Goal: Information Seeking & Learning: Learn about a topic

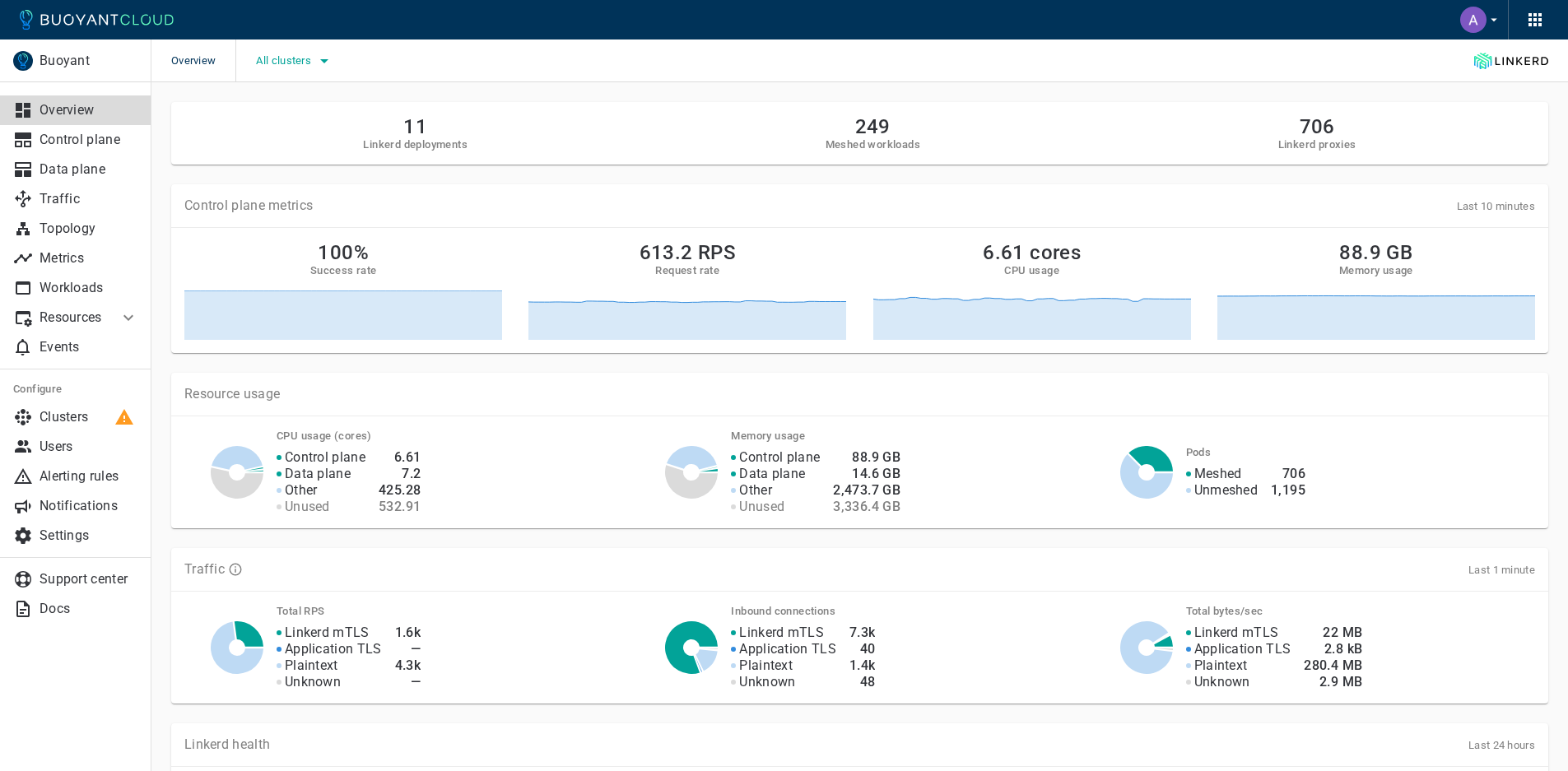
click at [318, 60] on icon "button" at bounding box center [324, 60] width 20 height 20
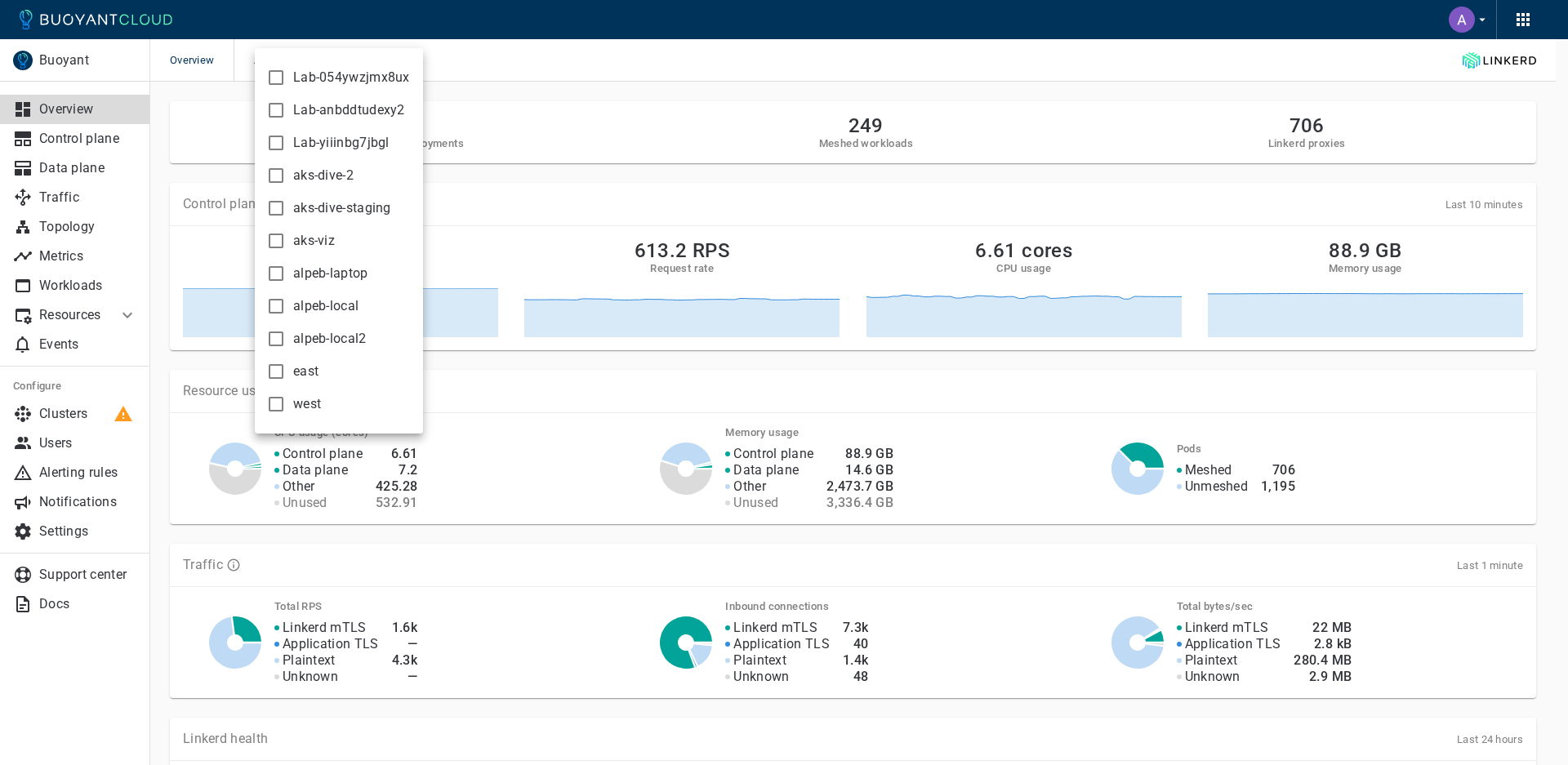
click at [495, 51] on div at bounding box center [784, 382] width 1568 height 765
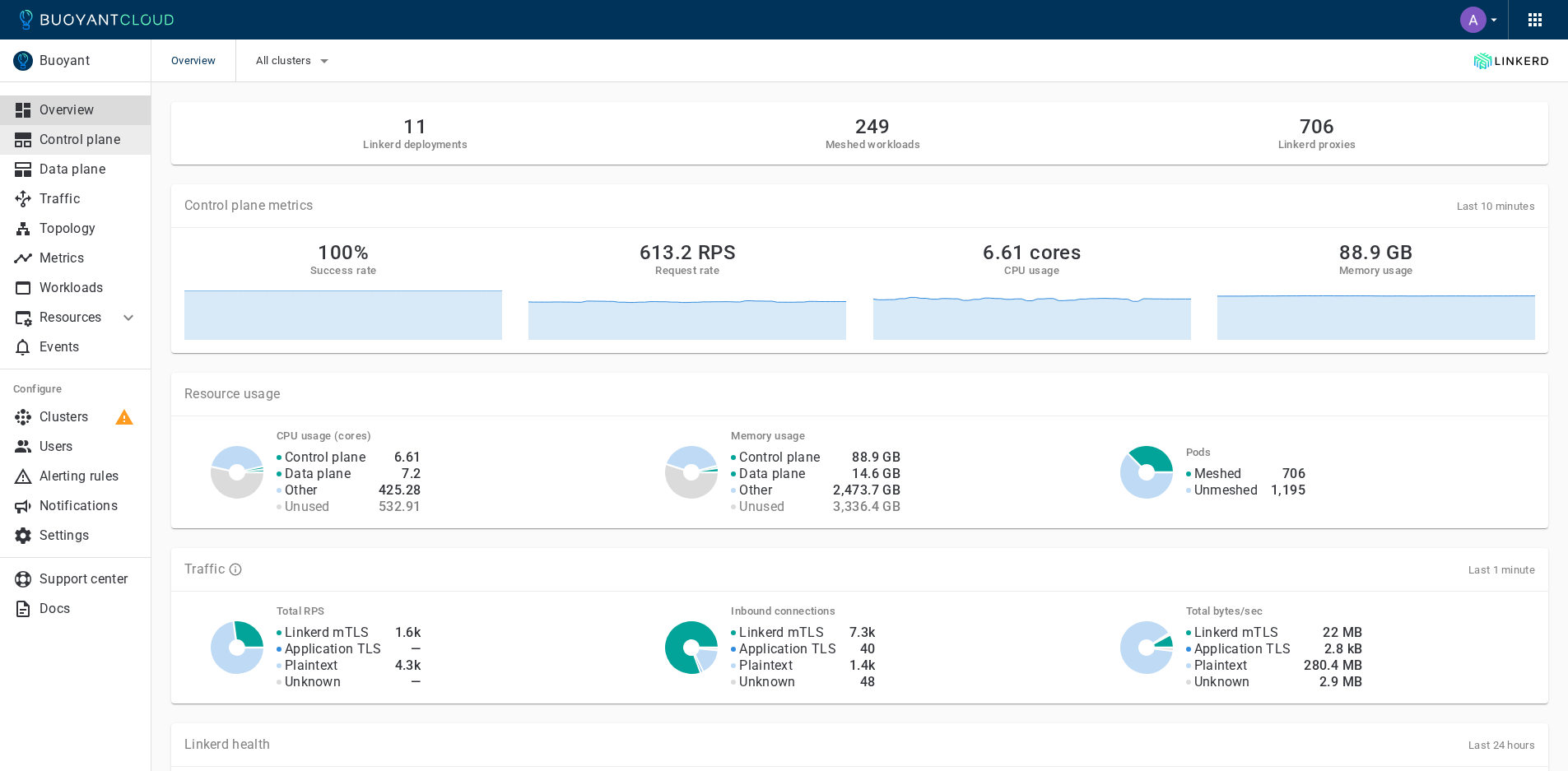
click at [85, 140] on p "Control plane" at bounding box center [88, 139] width 99 height 16
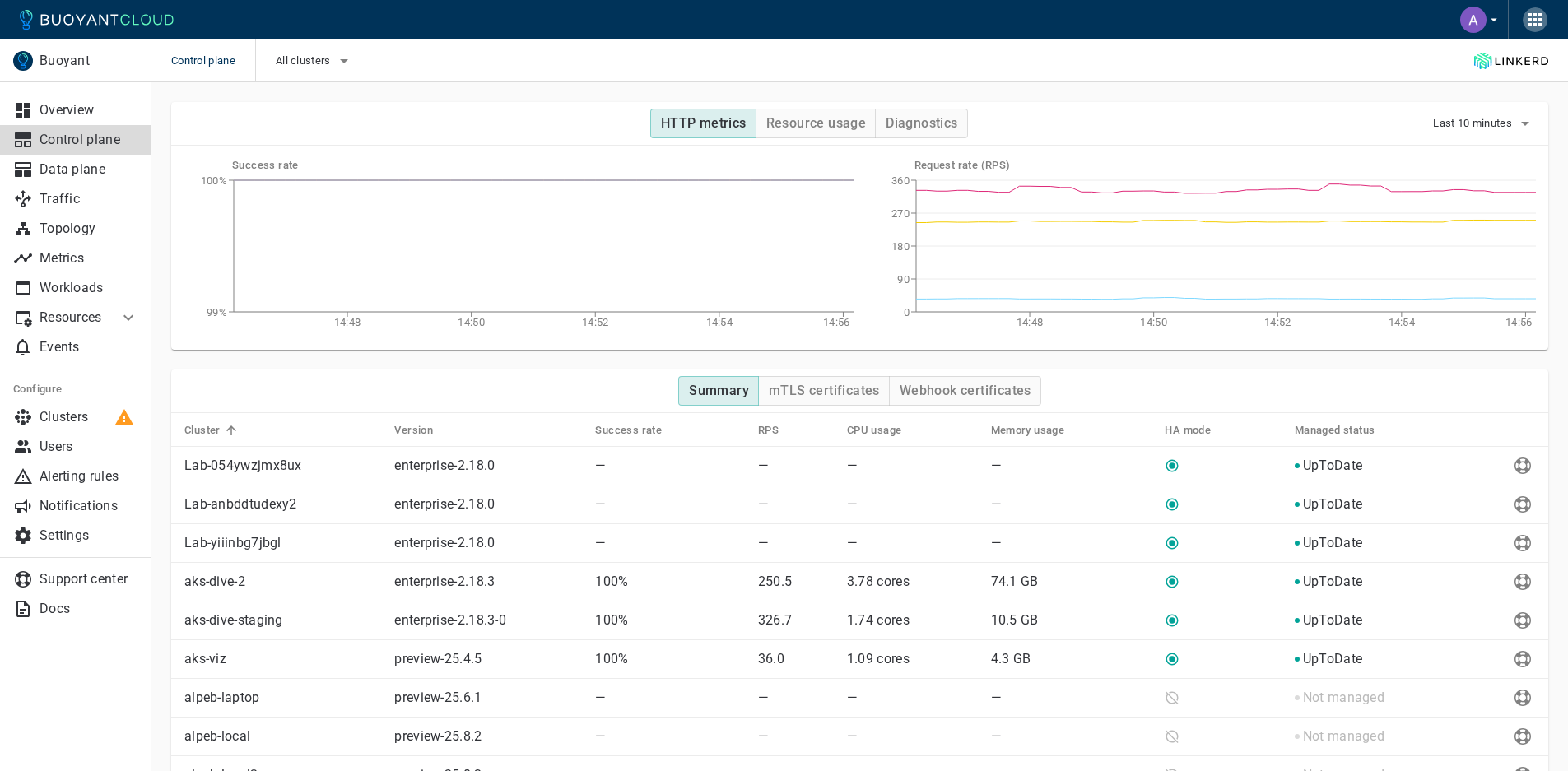
click at [1533, 20] on icon "button" at bounding box center [1534, 20] width 13 height 13
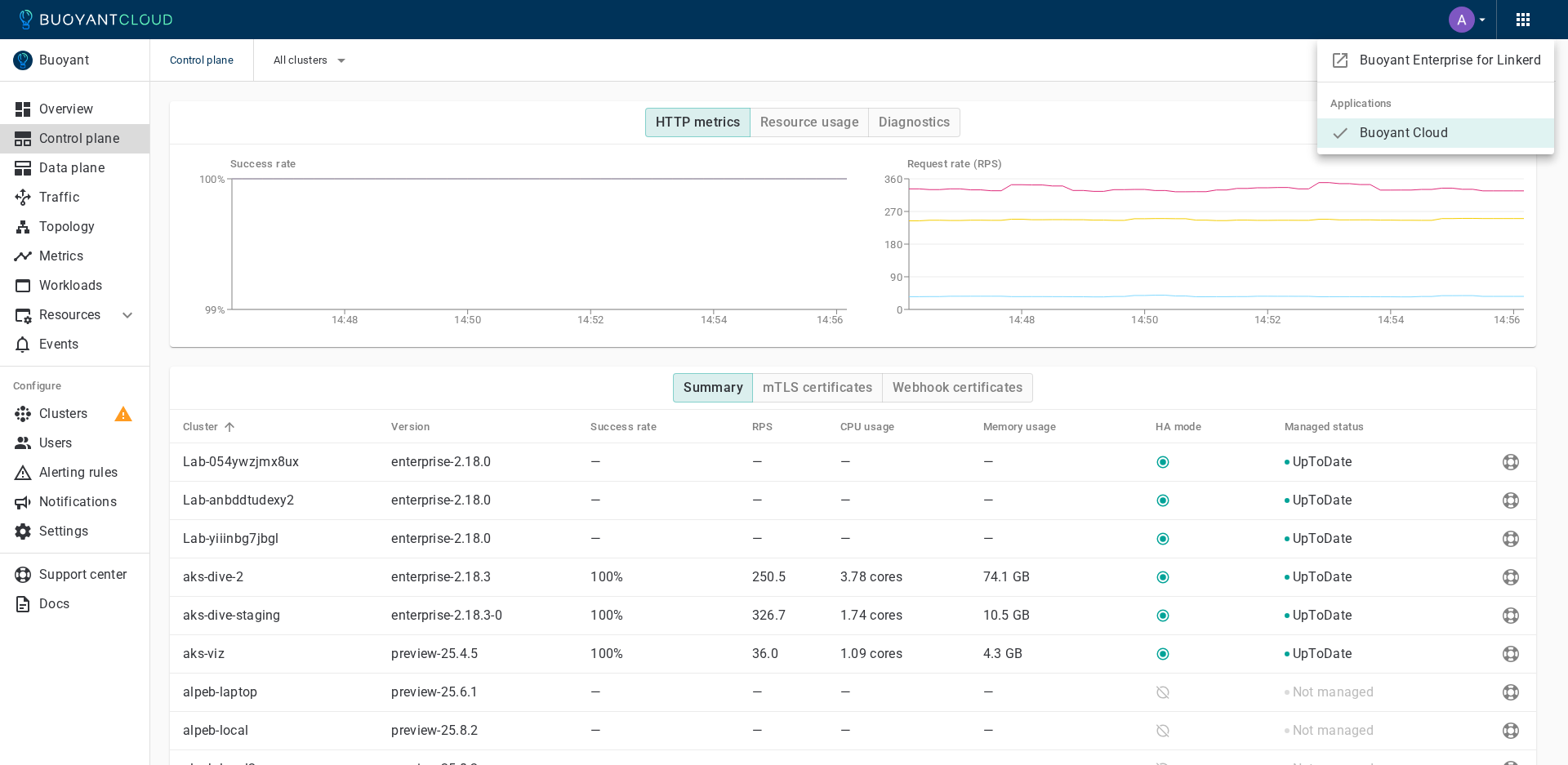
click at [947, 95] on div at bounding box center [784, 382] width 1568 height 765
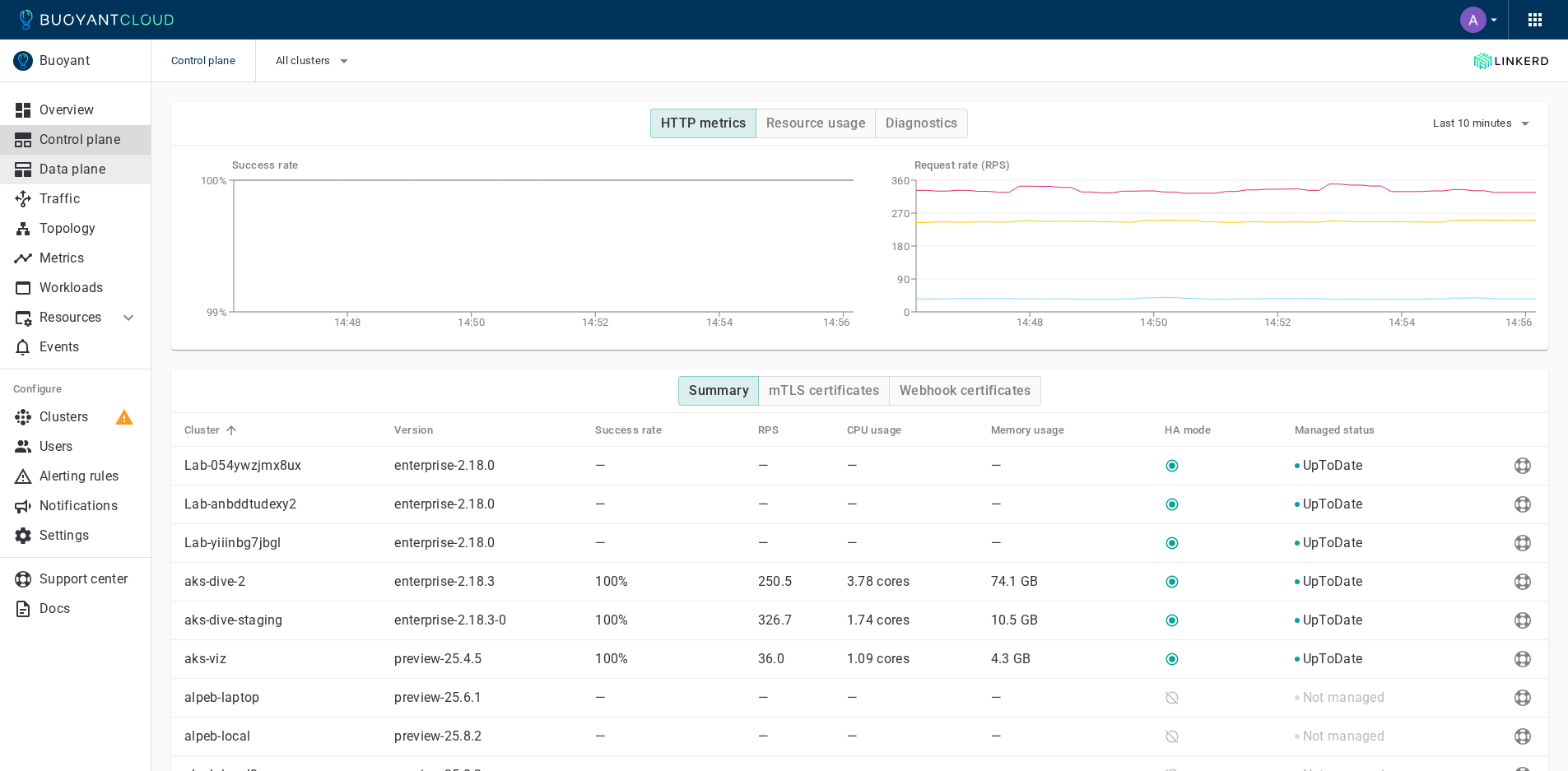
click at [73, 172] on p "Data plane" at bounding box center [88, 169] width 99 height 16
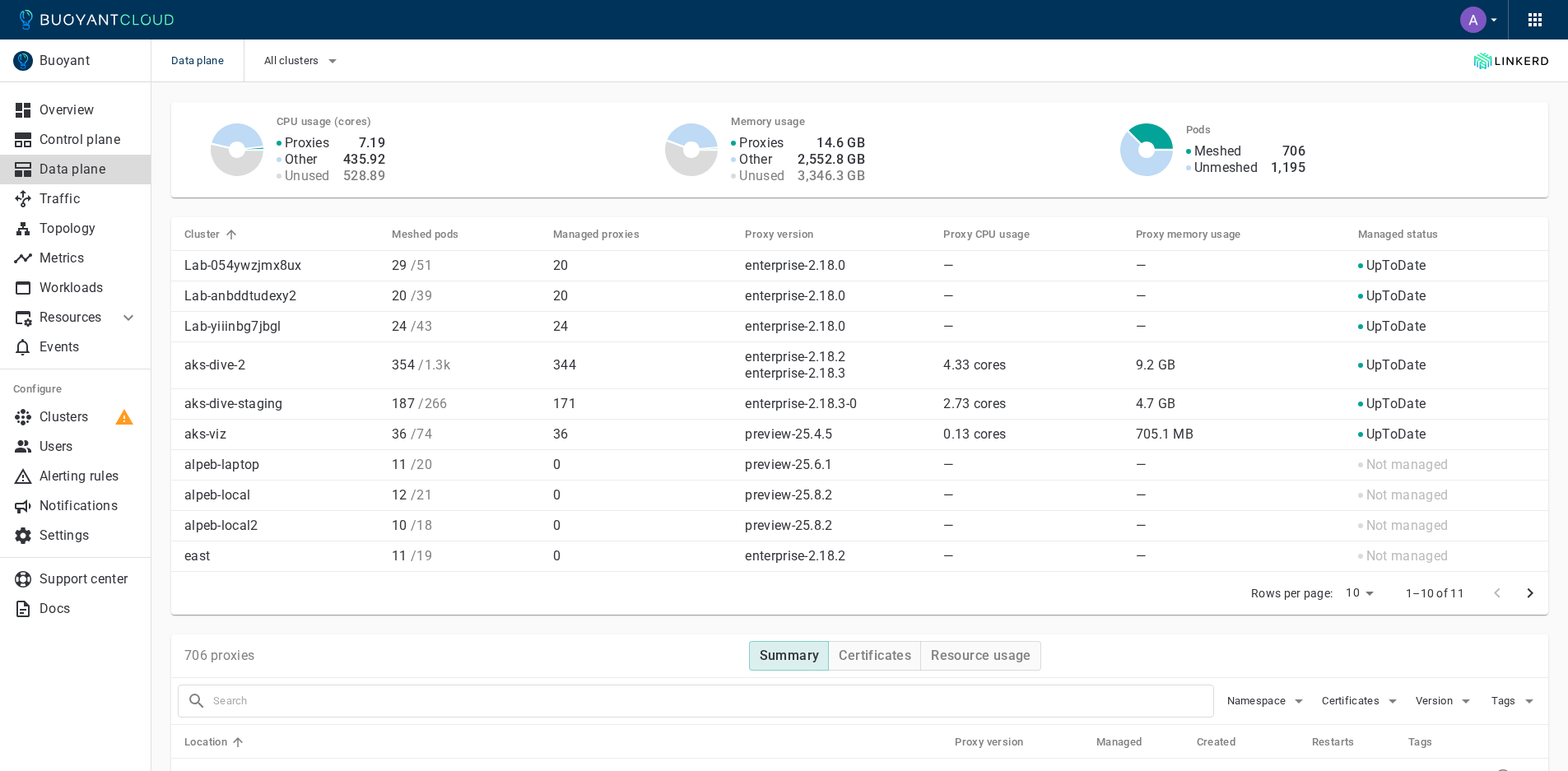
scroll to position [490, 0]
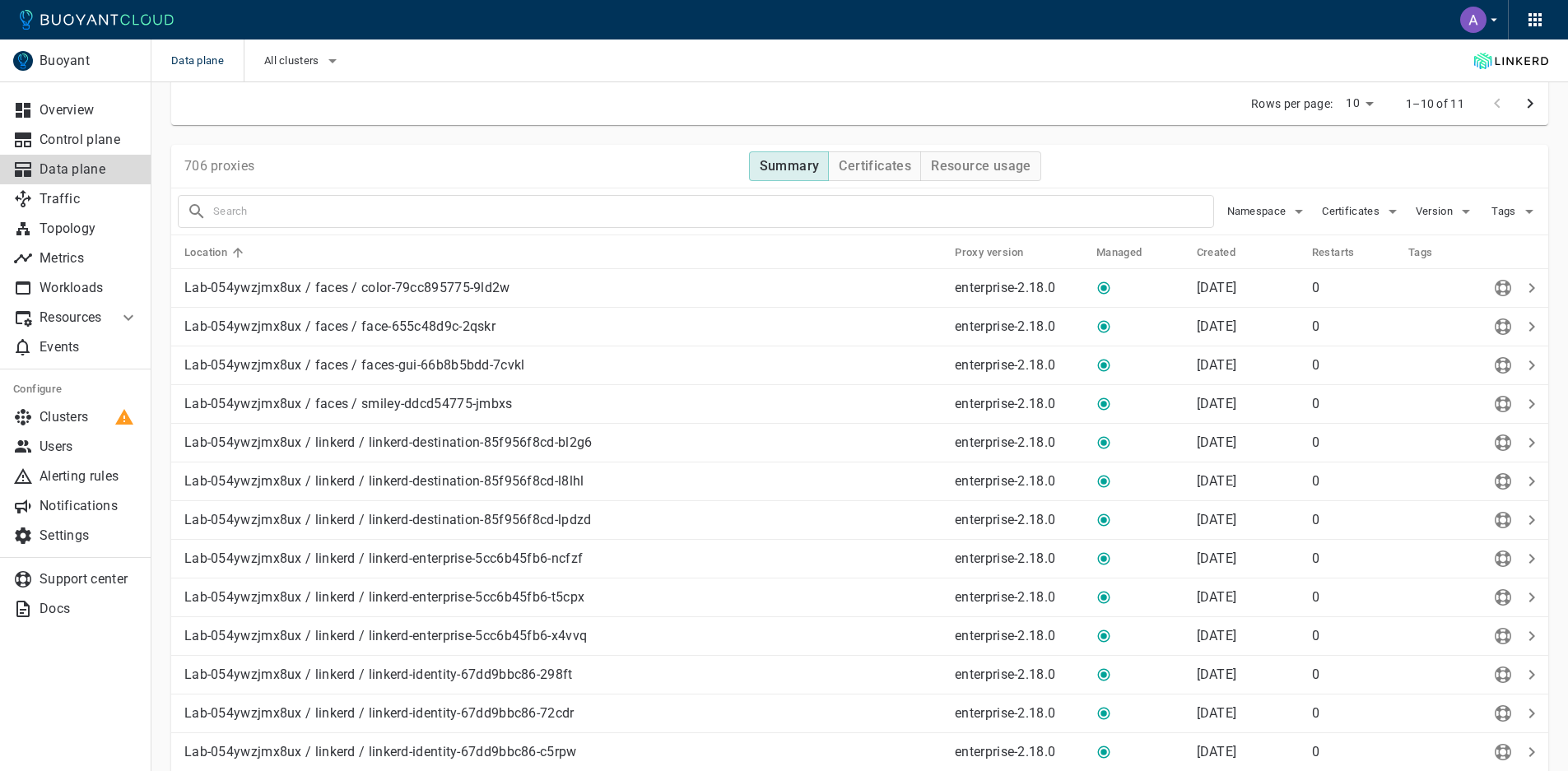
click at [658, 213] on input "text" at bounding box center [712, 212] width 1000 height 23
type input "d"
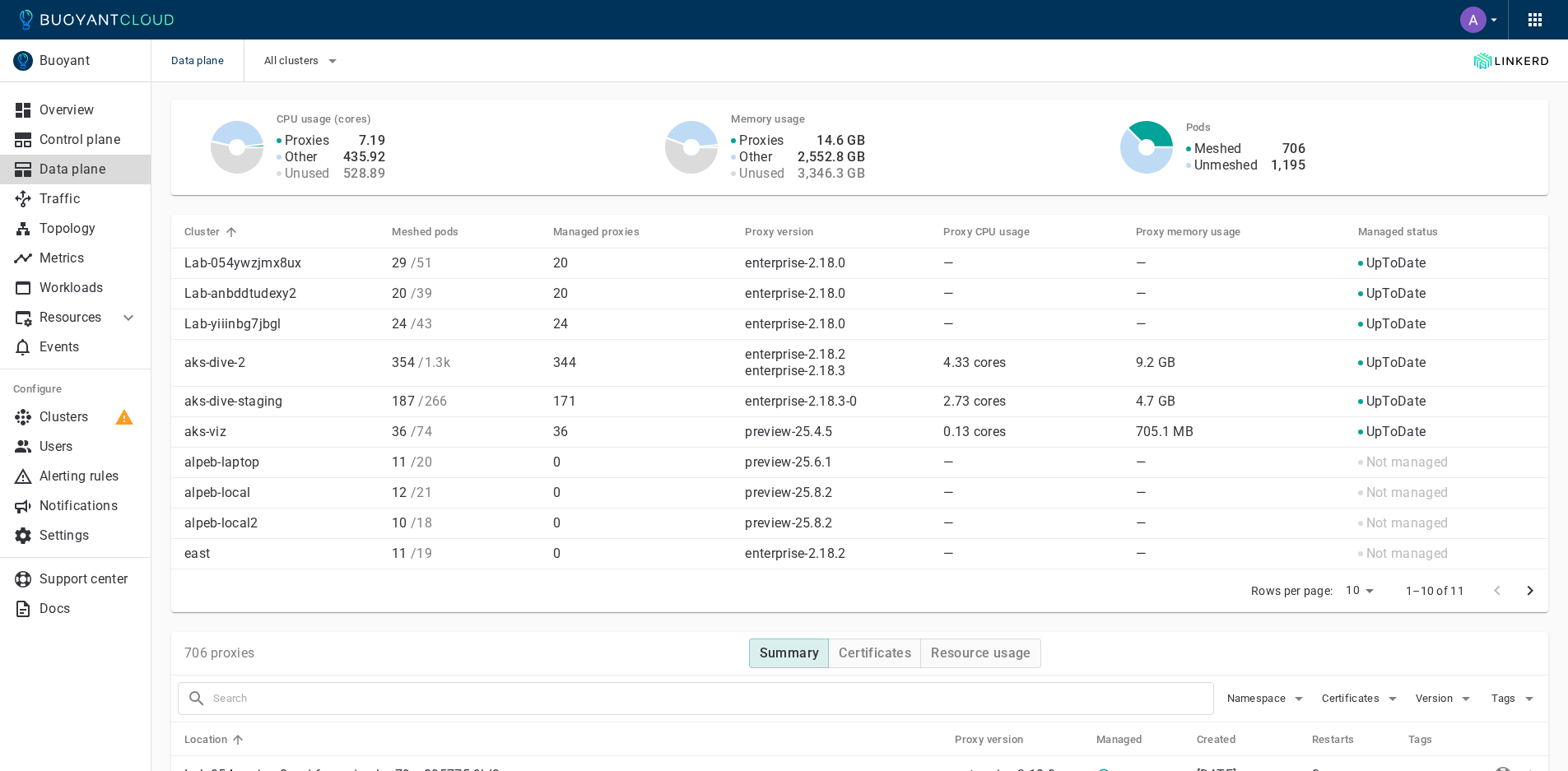
scroll to position [0, 0]
click at [34, 101] on div at bounding box center [26, 110] width 26 height 20
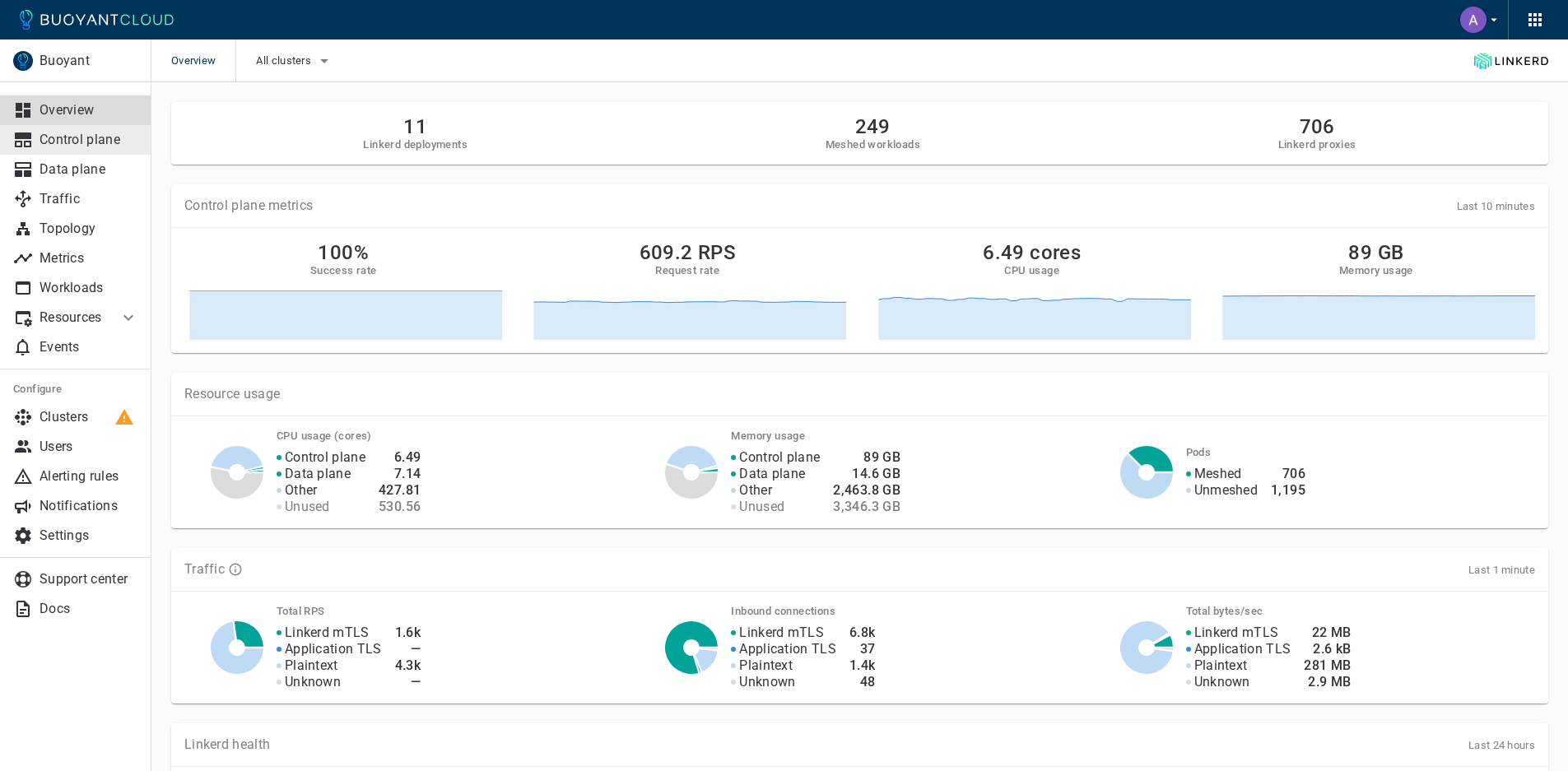
click at [51, 140] on p "Control plane" at bounding box center [88, 139] width 99 height 16
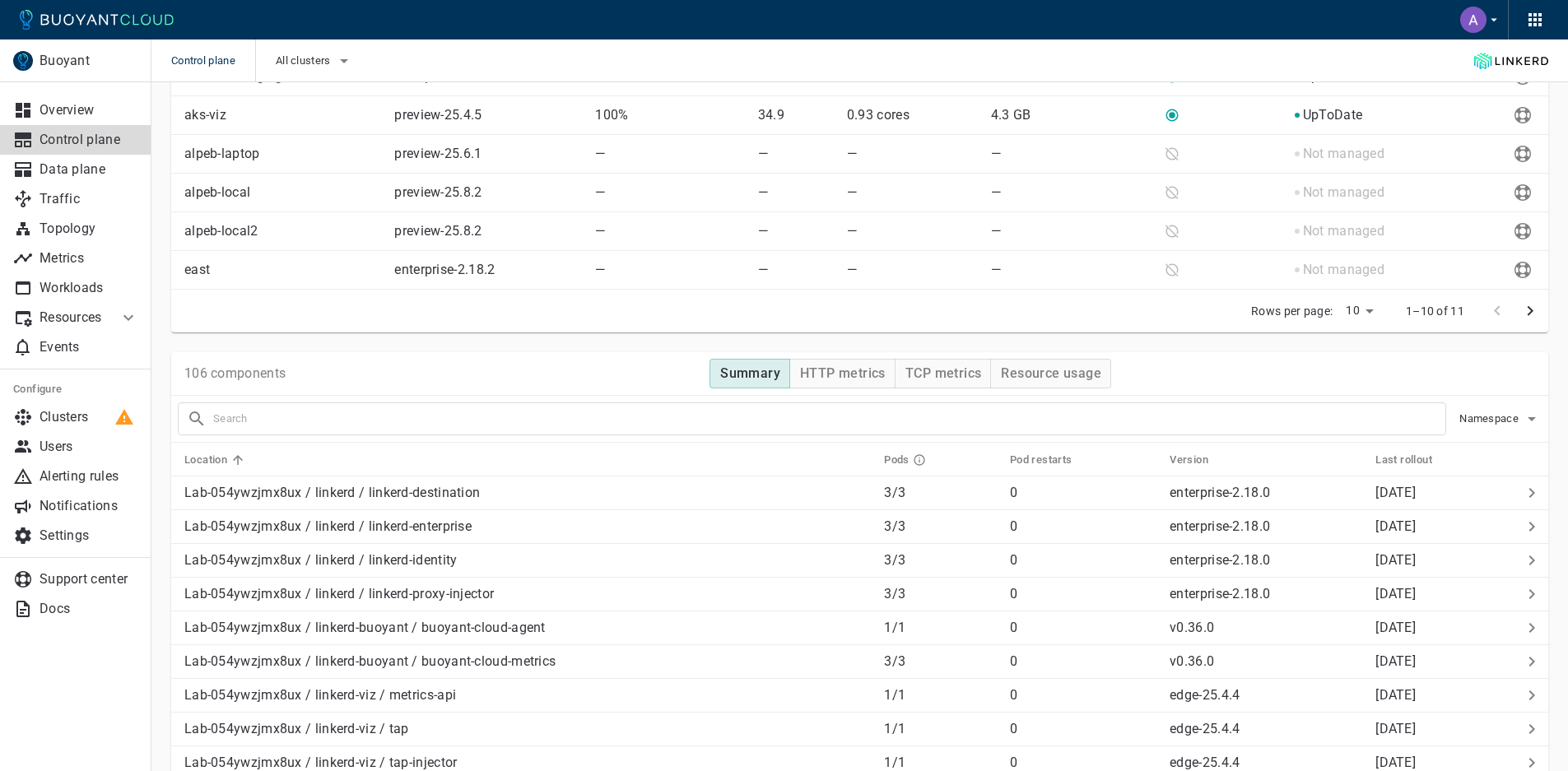
scroll to position [541, 0]
click at [1525, 424] on icon "button" at bounding box center [1532, 422] width 20 height 20
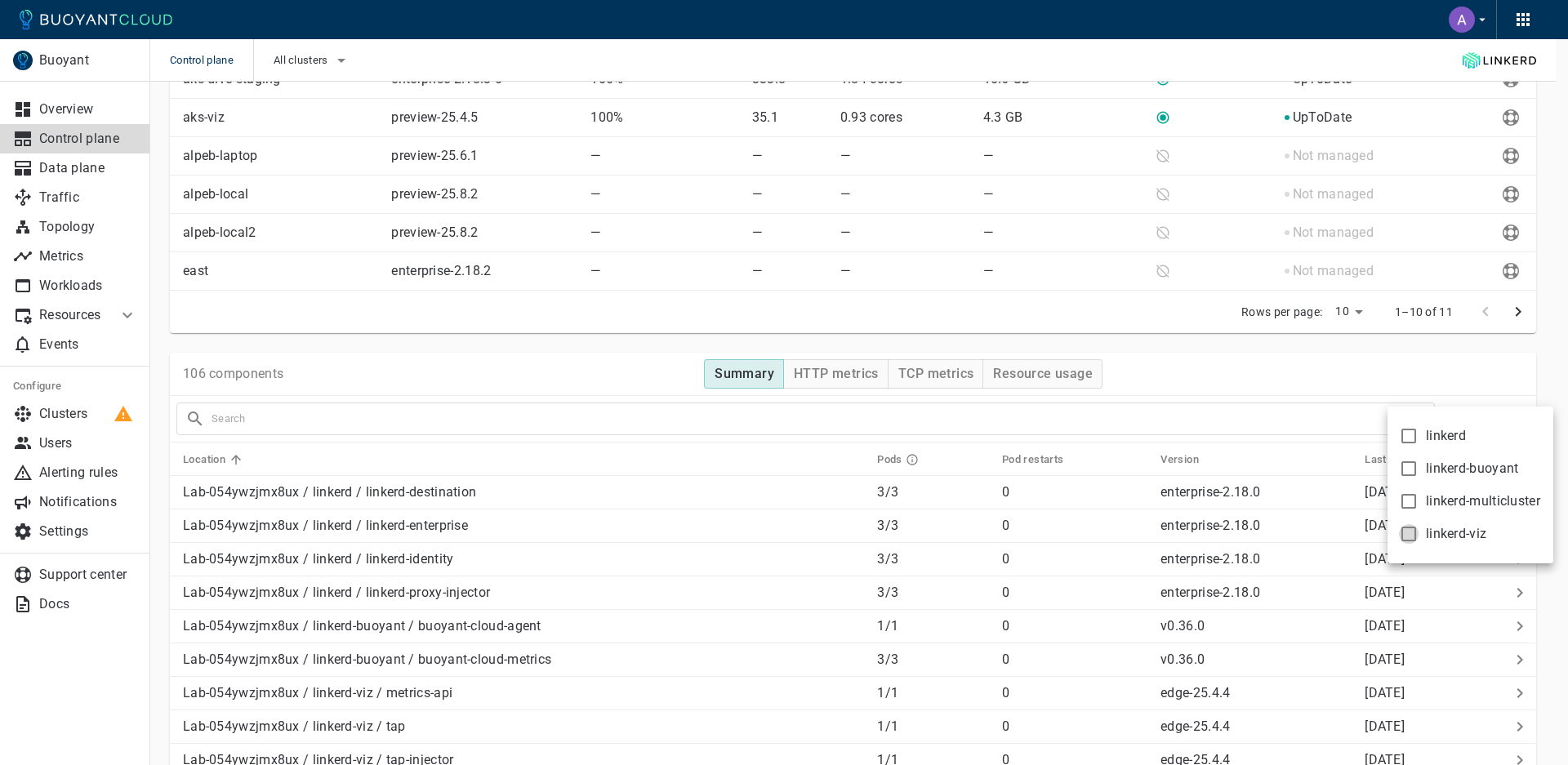
click at [1409, 531] on input "linkerd-viz" at bounding box center [1409, 534] width 20 height 20
checkbox input "true"
type input "namespace:linkerd-viz"
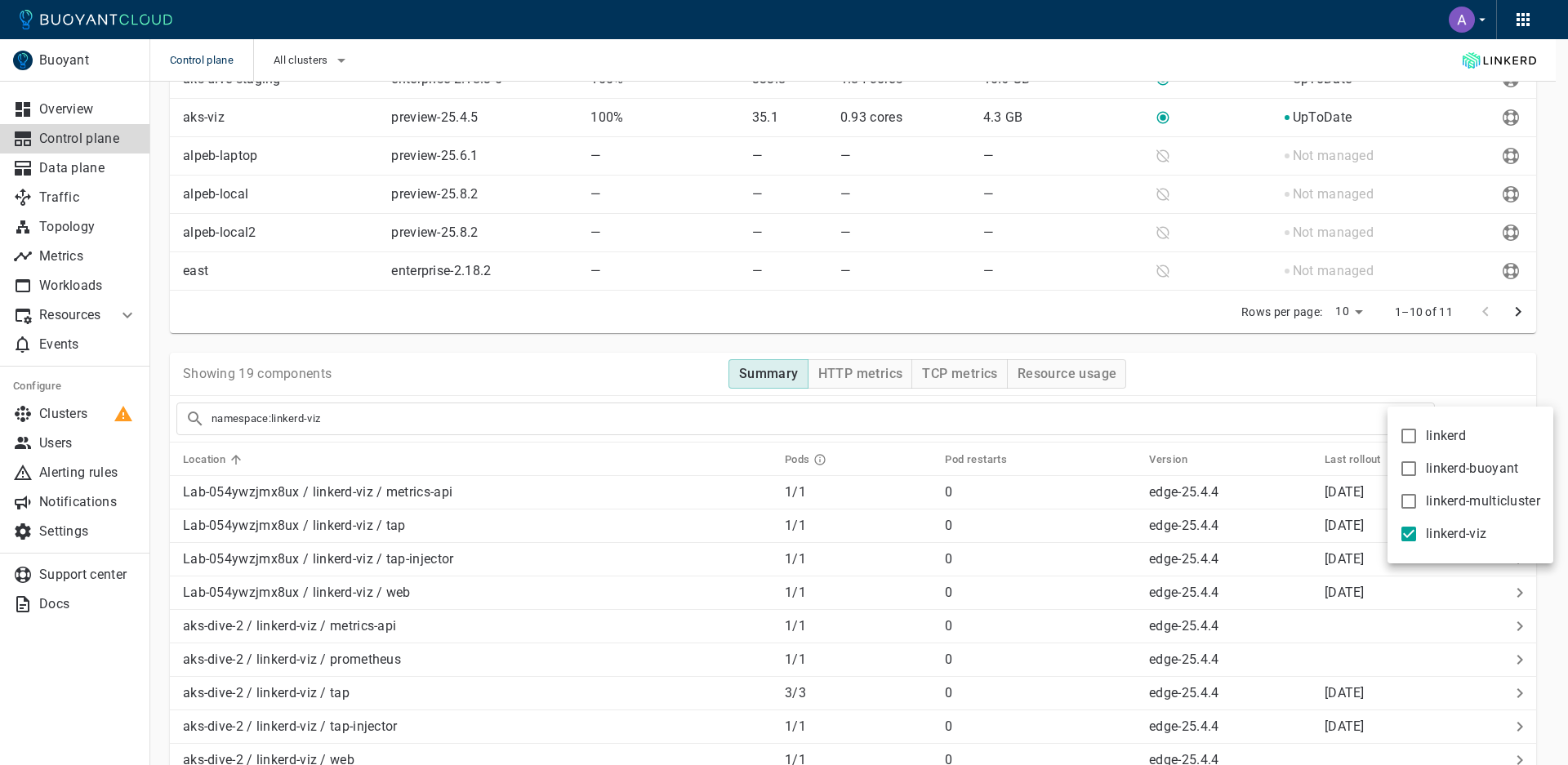
click at [1416, 437] on input "linkerd" at bounding box center [1409, 436] width 20 height 20
checkbox input "true"
type input "namespace:linkerd-viz namespace:linkerd"
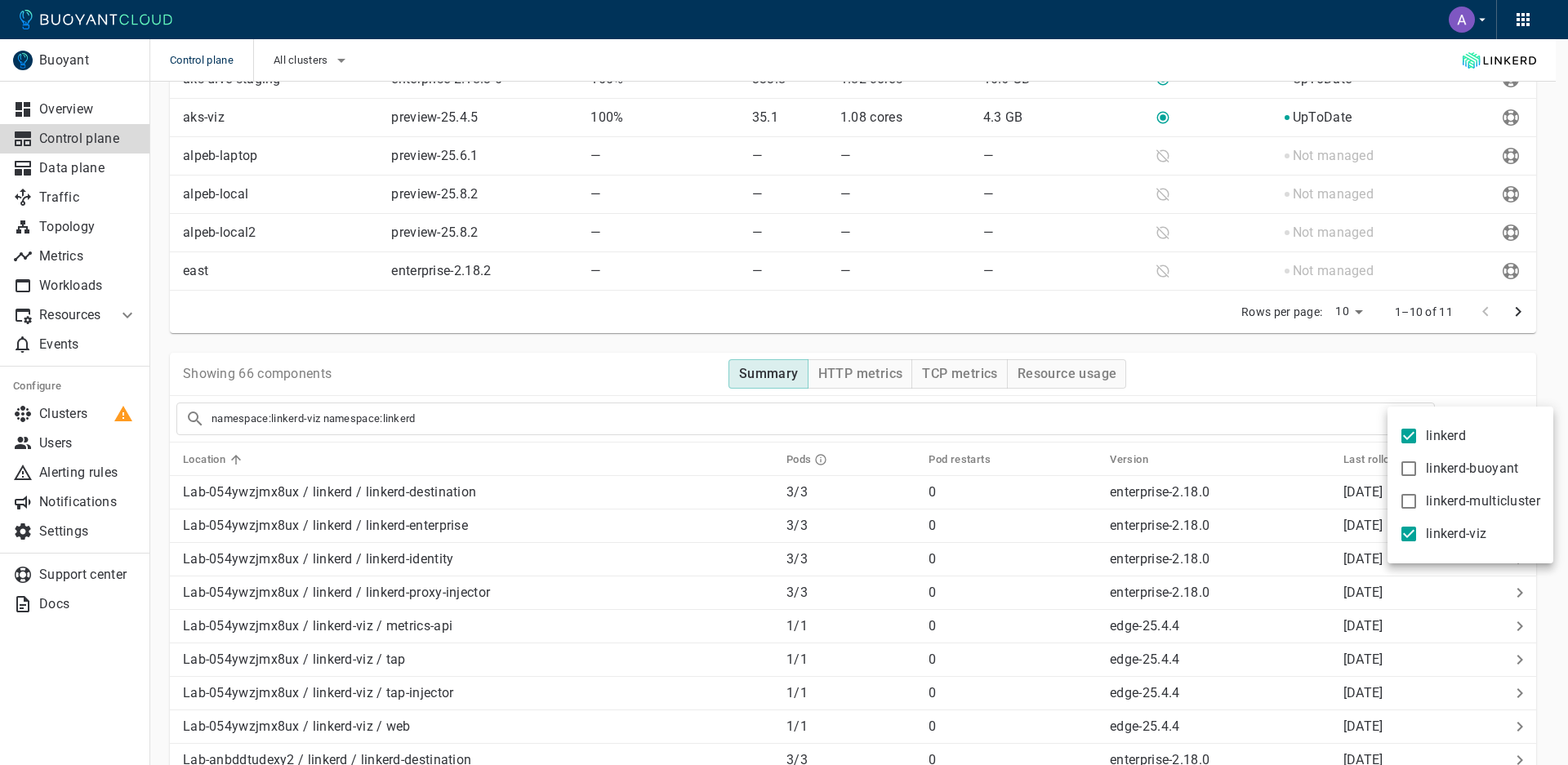
click at [49, 168] on div at bounding box center [784, 382] width 1568 height 765
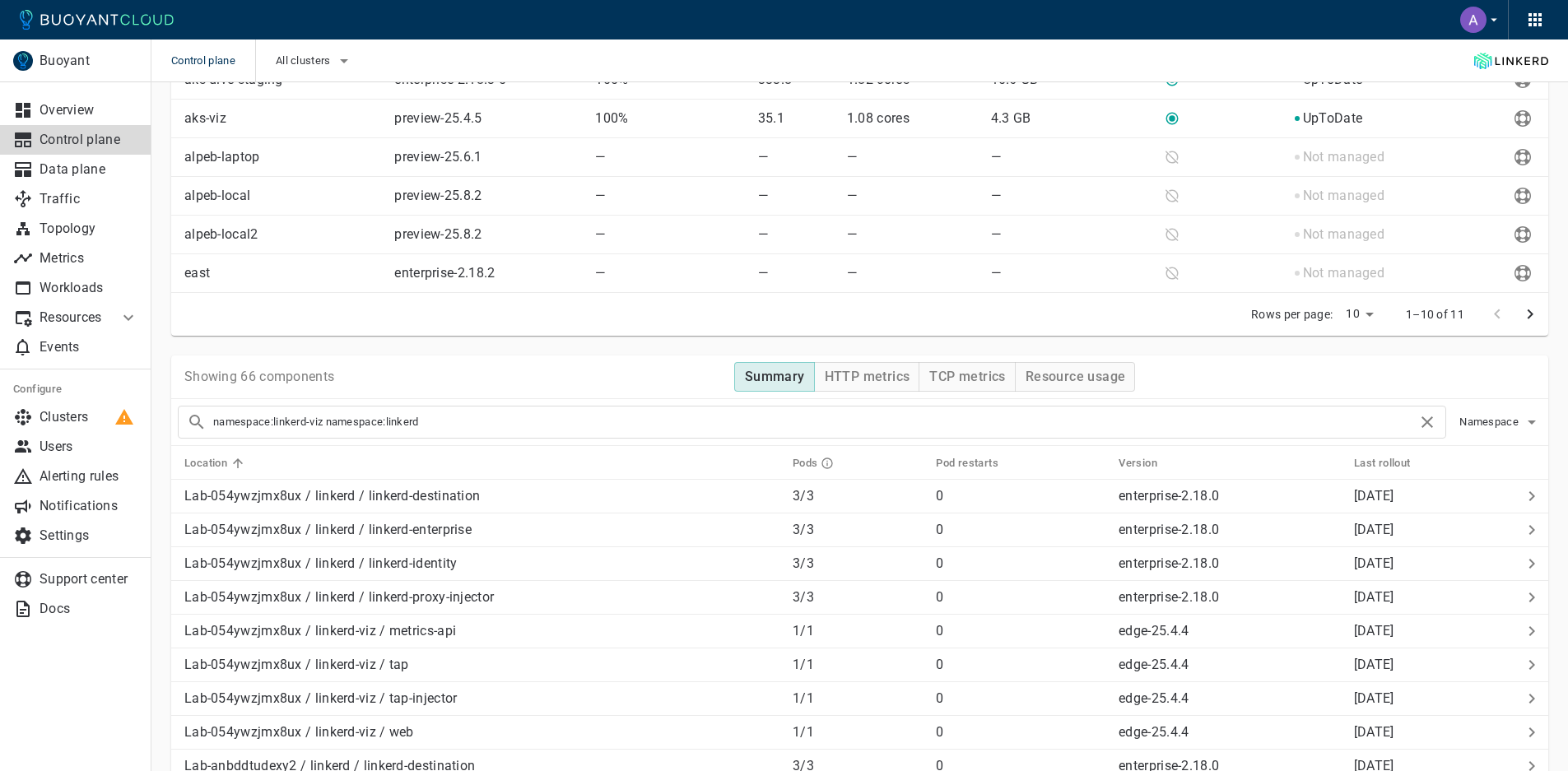
click at [72, 173] on p "Data plane" at bounding box center [88, 169] width 99 height 16
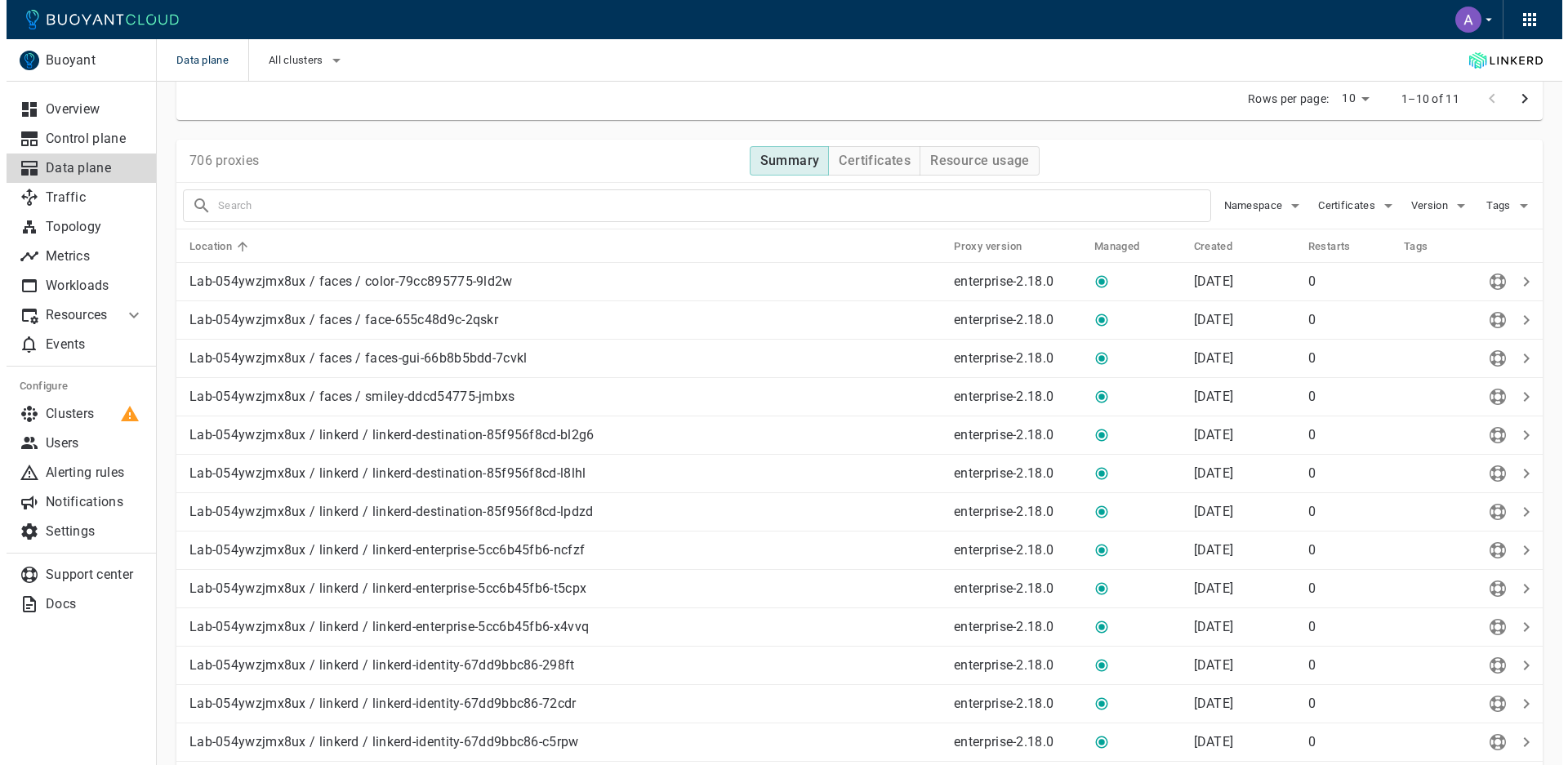
scroll to position [413, 0]
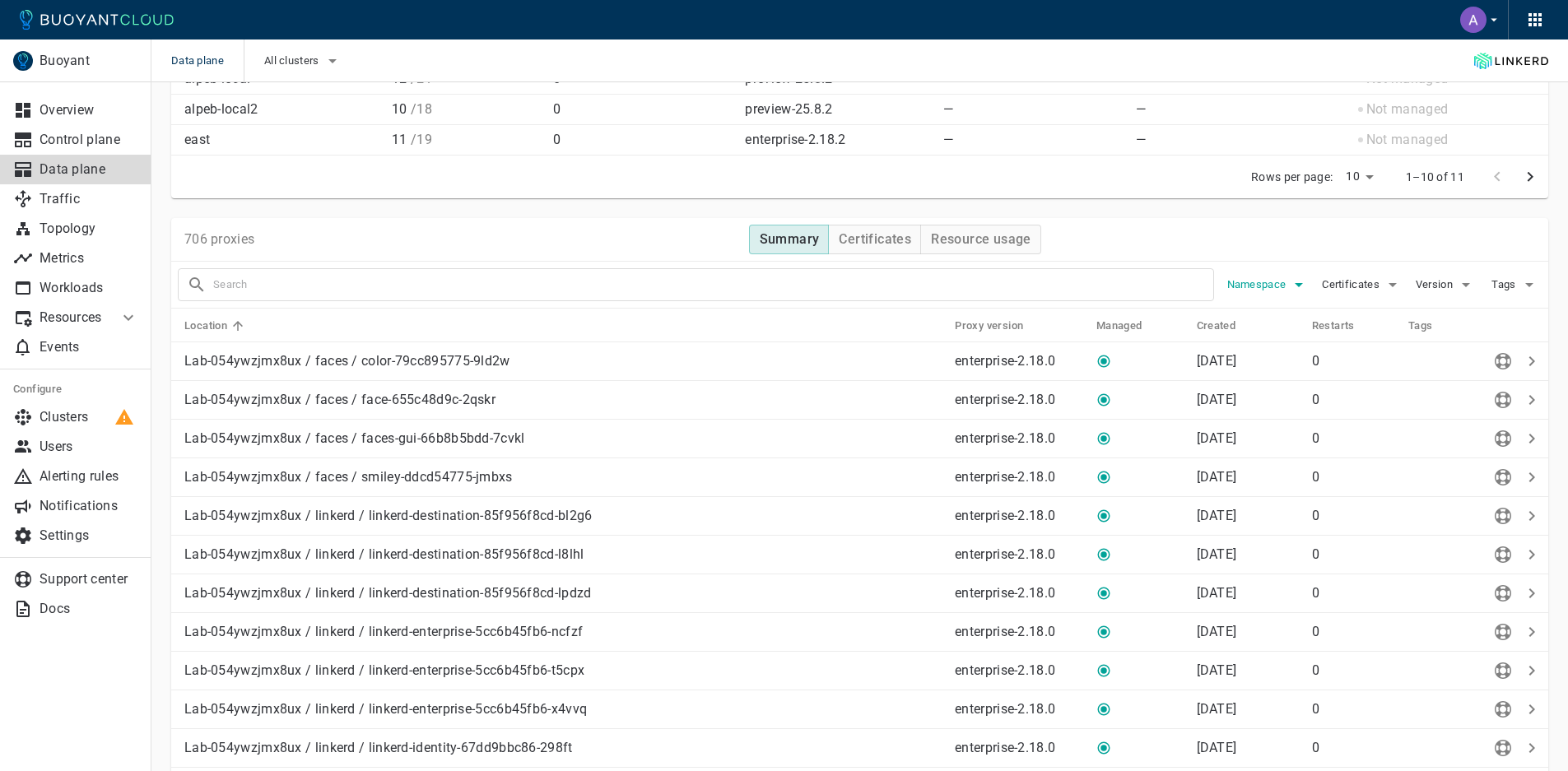
click at [1294, 288] on icon "button" at bounding box center [1299, 285] width 20 height 20
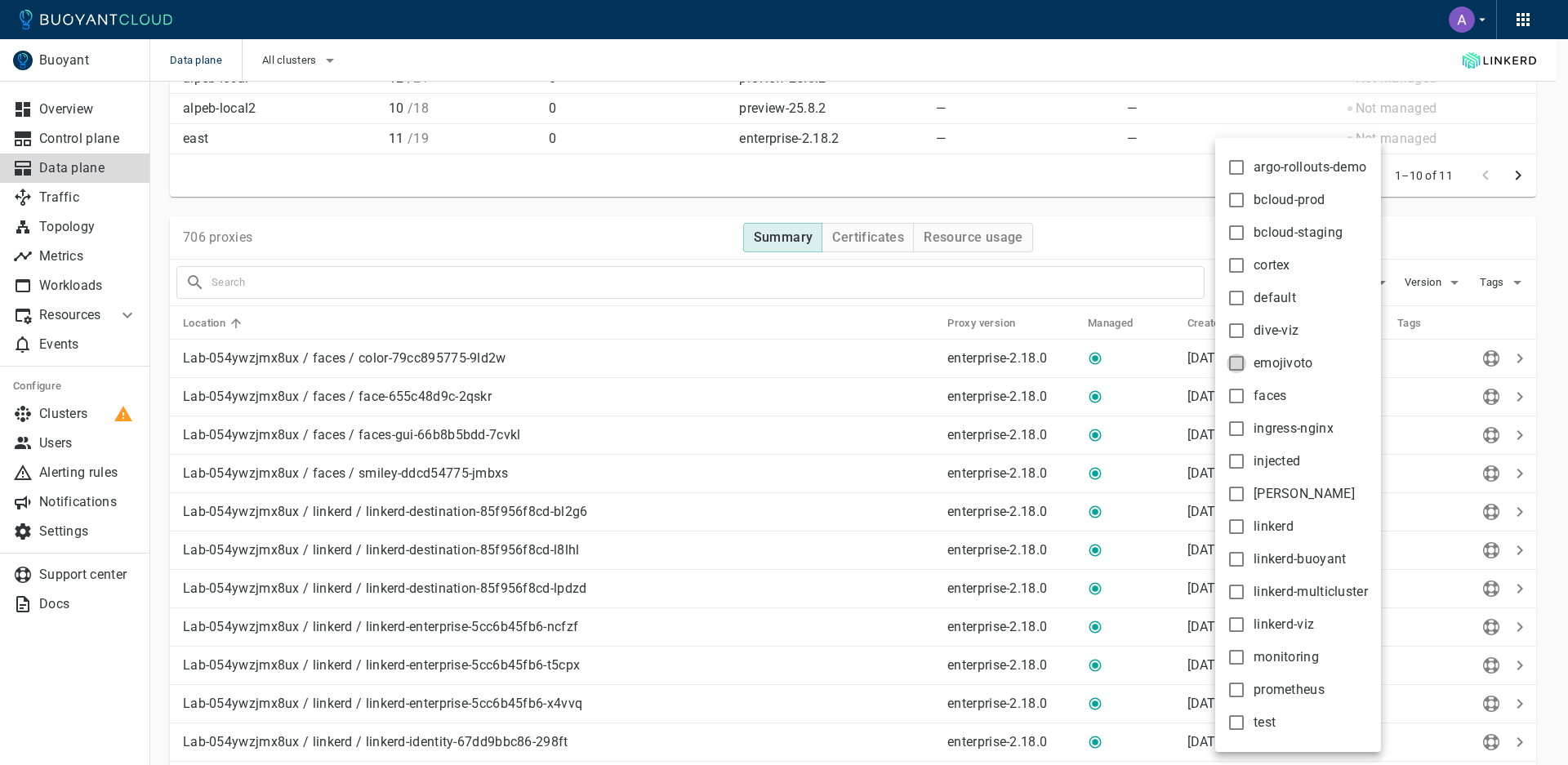
click at [1238, 364] on input "emojivoto" at bounding box center [1237, 363] width 20 height 20
checkbox input "true"
type input "namespace:emojivoto"
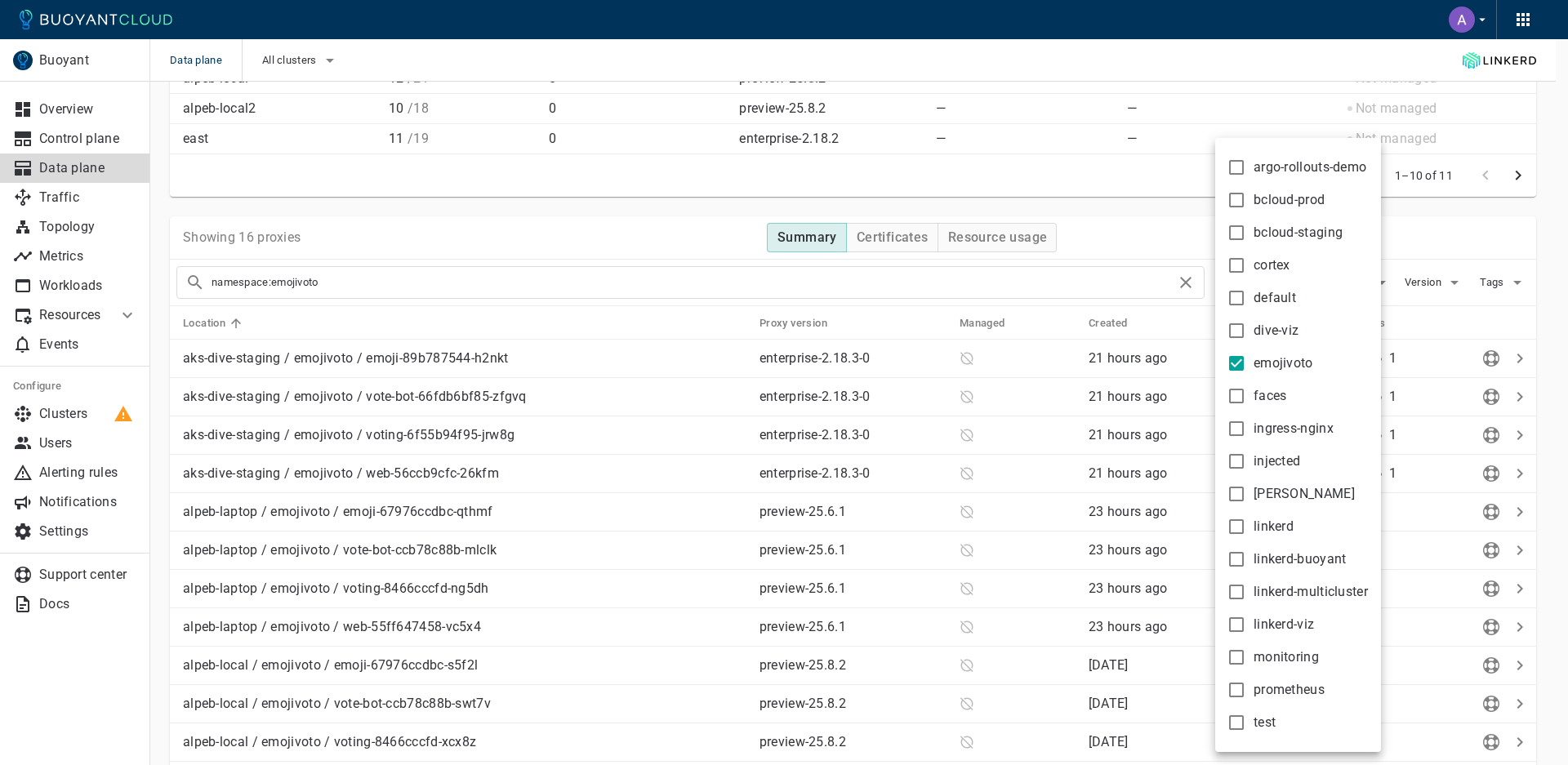
click at [1238, 330] on input "dive-viz" at bounding box center [1237, 330] width 20 height 20
checkbox input "true"
type input "namespace:emojivoto namespace:dive-viz"
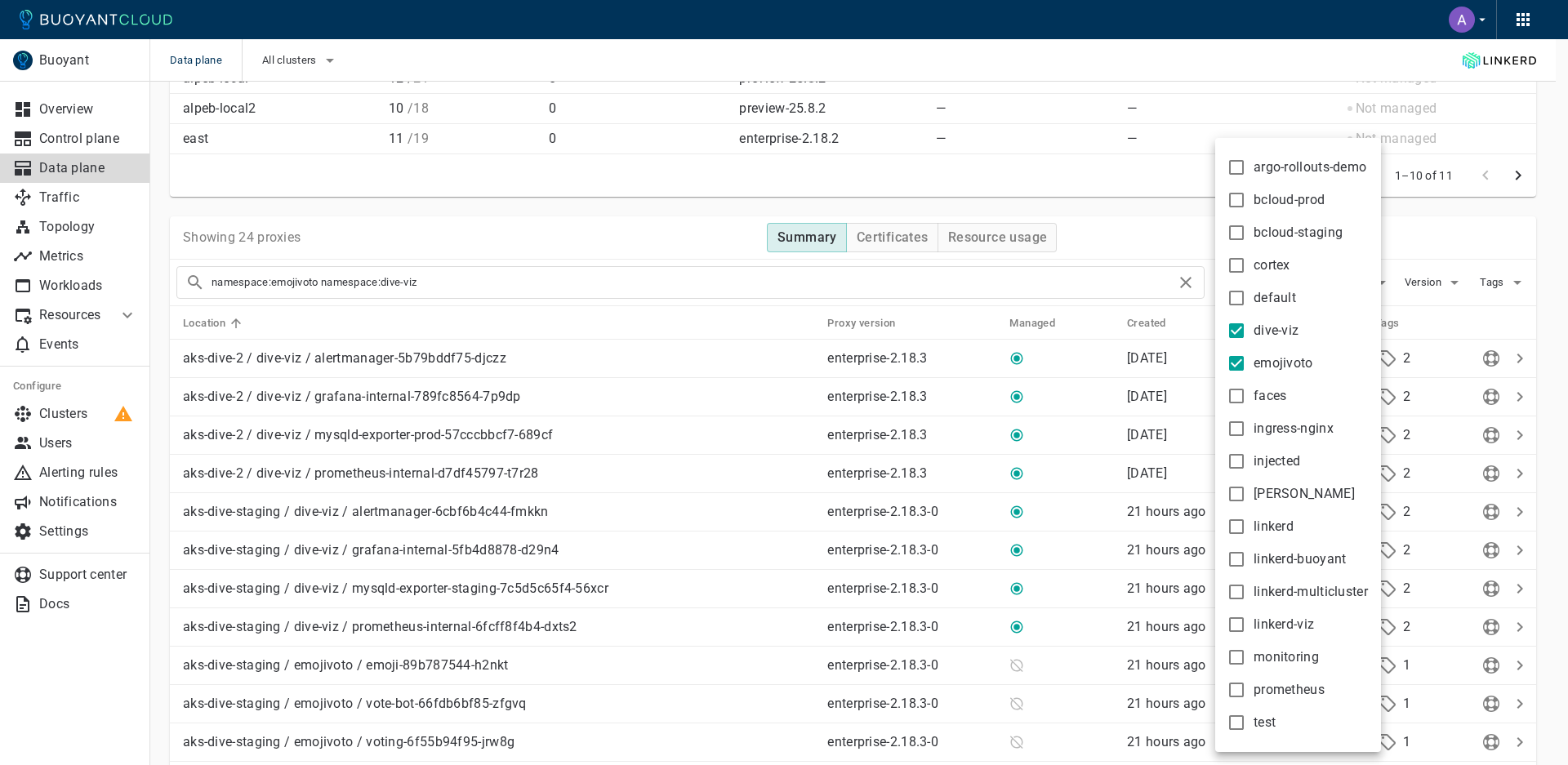
click at [1229, 284] on label "default" at bounding box center [1258, 298] width 77 height 32
click at [1229, 288] on input "default" at bounding box center [1237, 298] width 20 height 20
checkbox input "true"
type input "namespace:emojivoto namespace:dive-viz namespace:default"
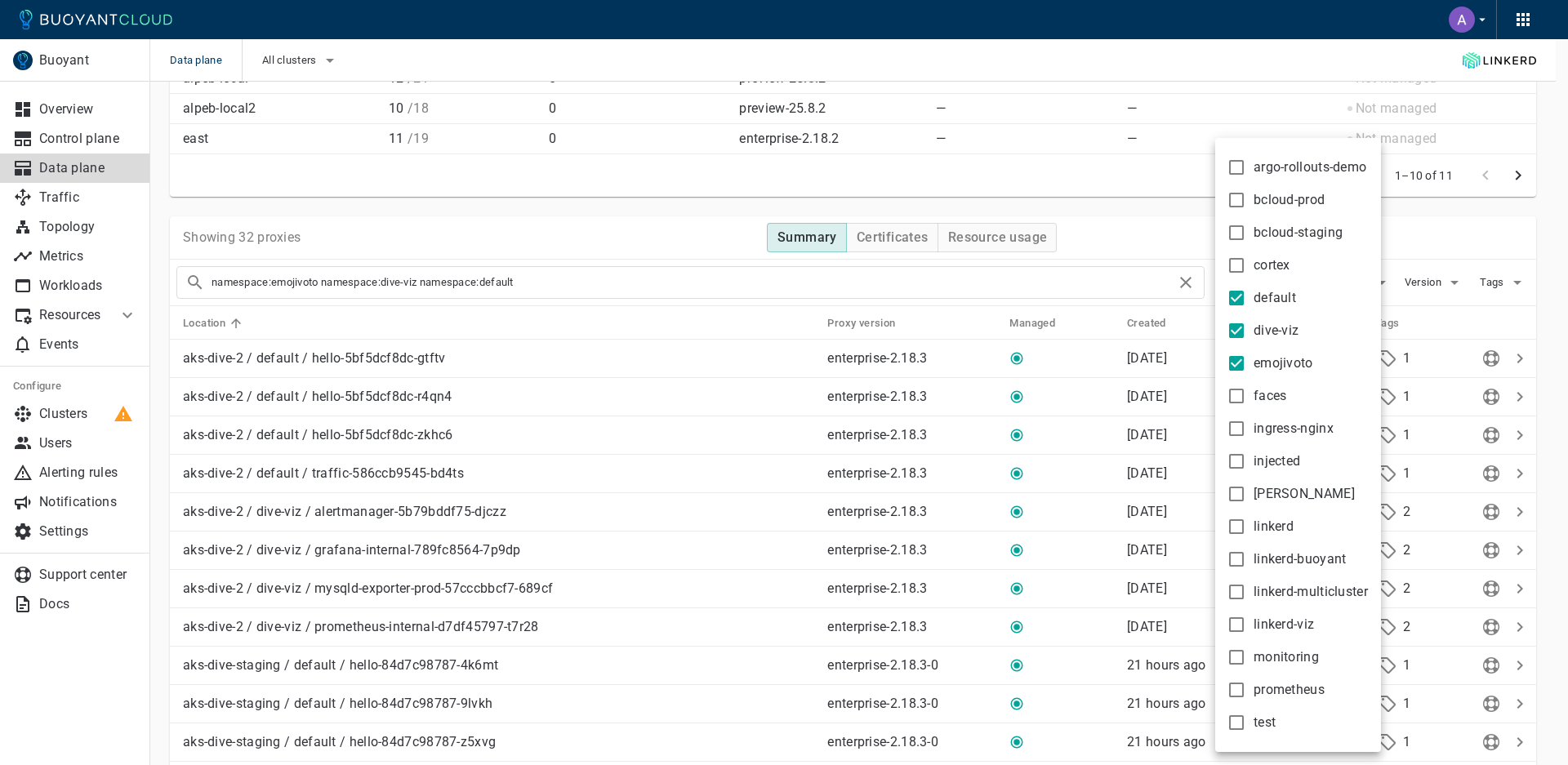
click at [1135, 223] on div at bounding box center [784, 382] width 1568 height 765
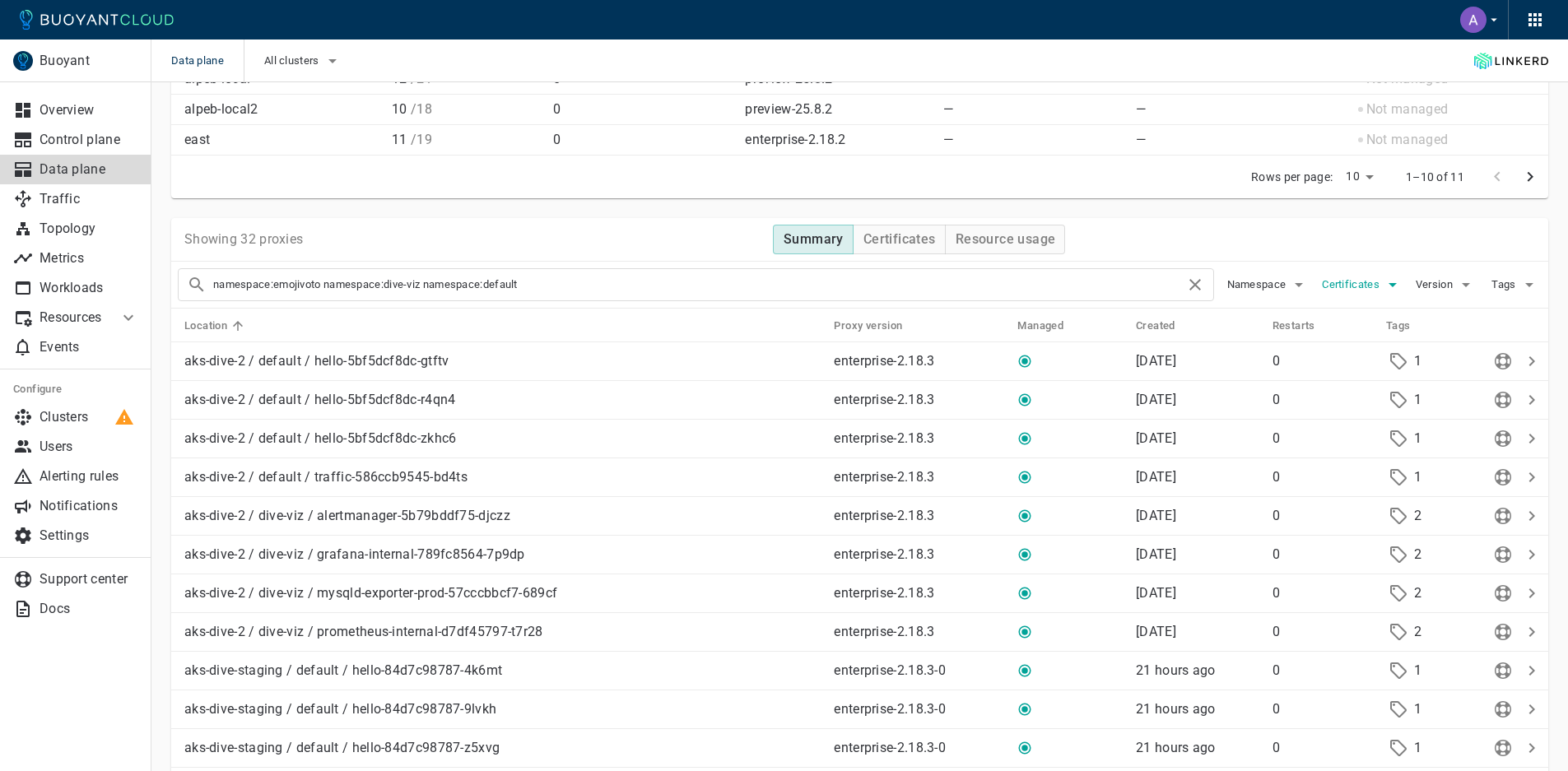
click at [1378, 285] on span "Certificates" at bounding box center [1352, 285] width 61 height 13
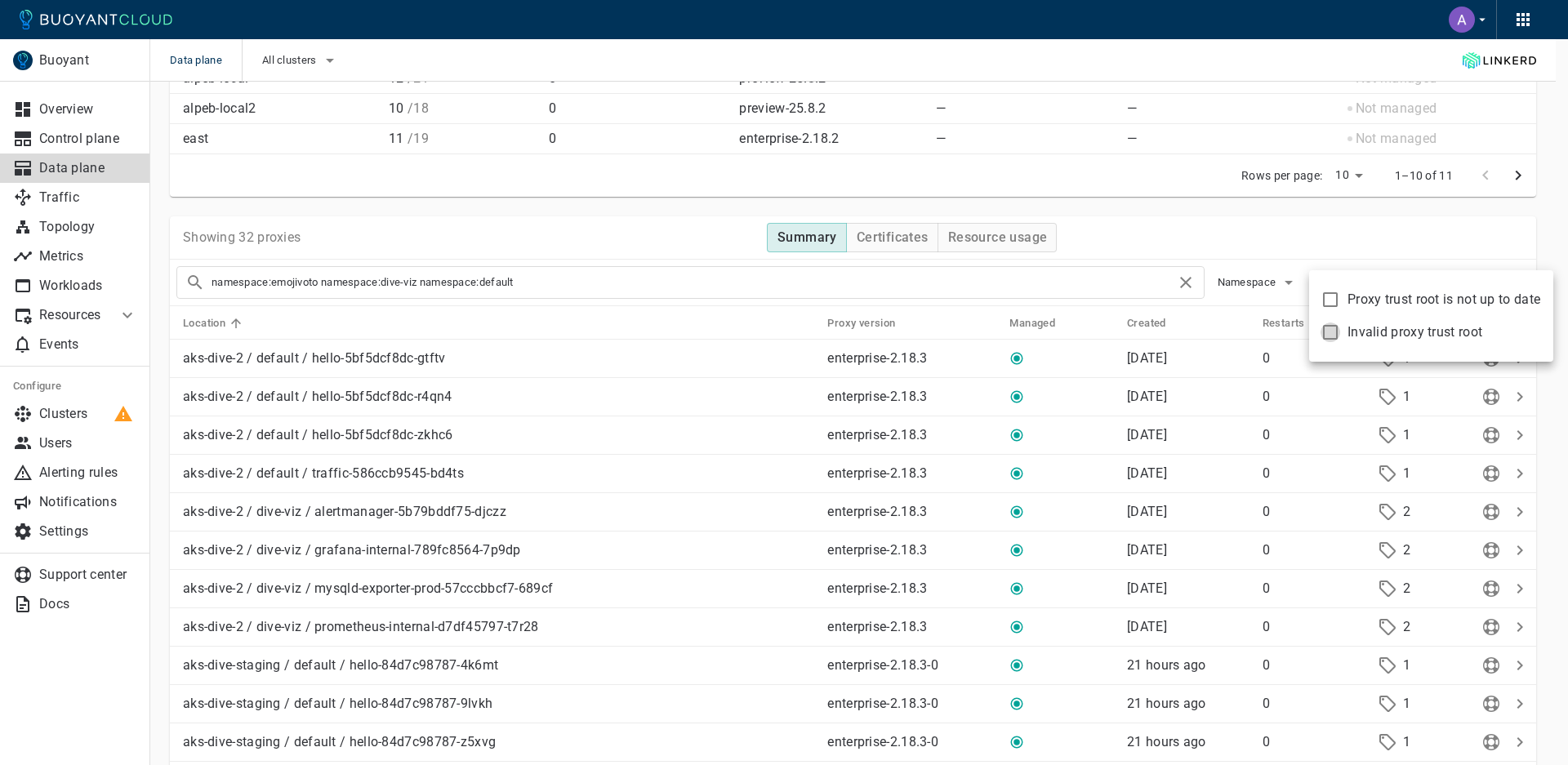
click at [1325, 329] on input "Invalid proxy trust root" at bounding box center [1330, 332] width 20 height 20
checkbox input "true"
type input "namespace:emojivoto namespace:dive-viz namespace:default certificate:invalid"
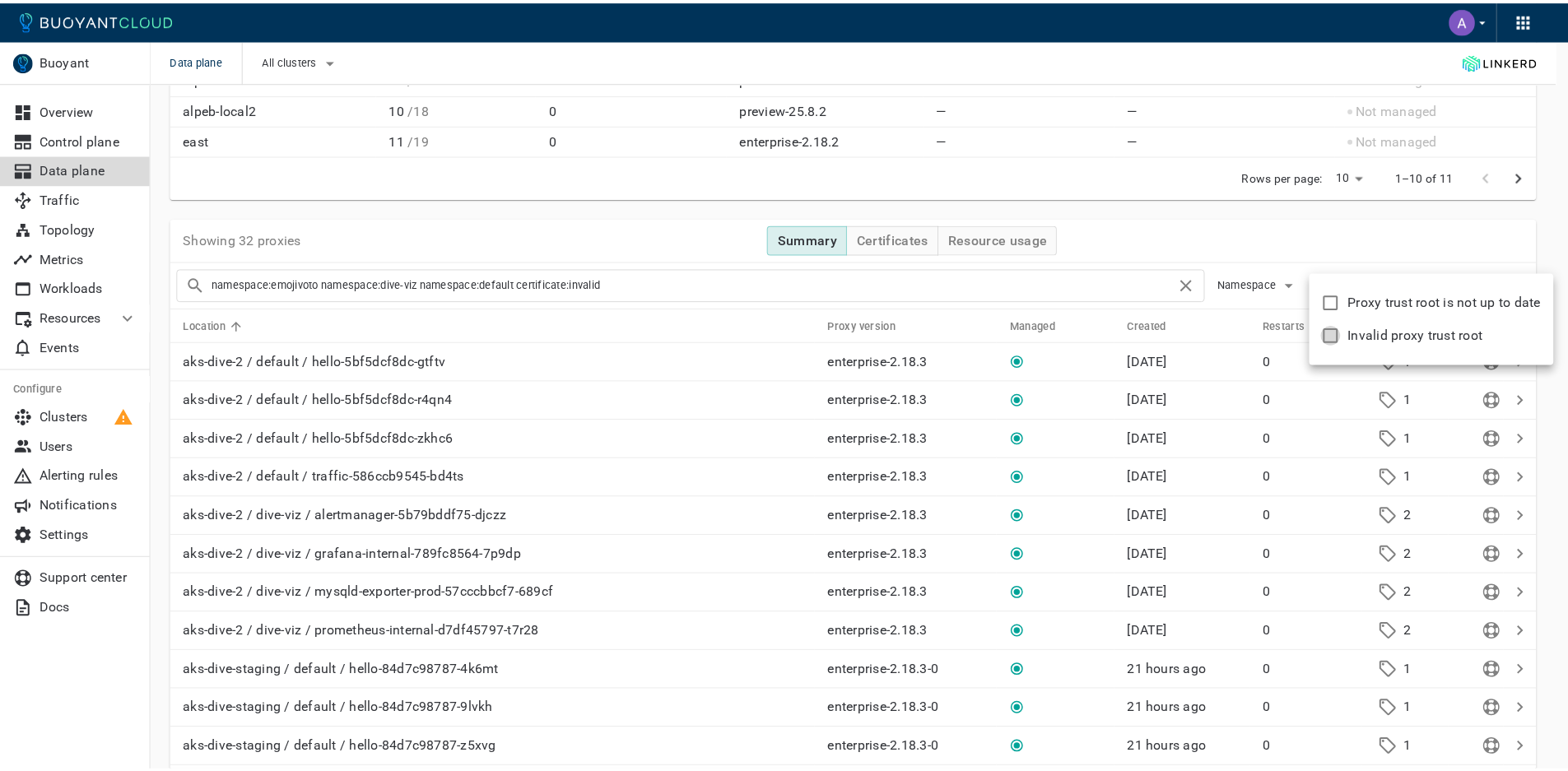
scroll to position [237, 0]
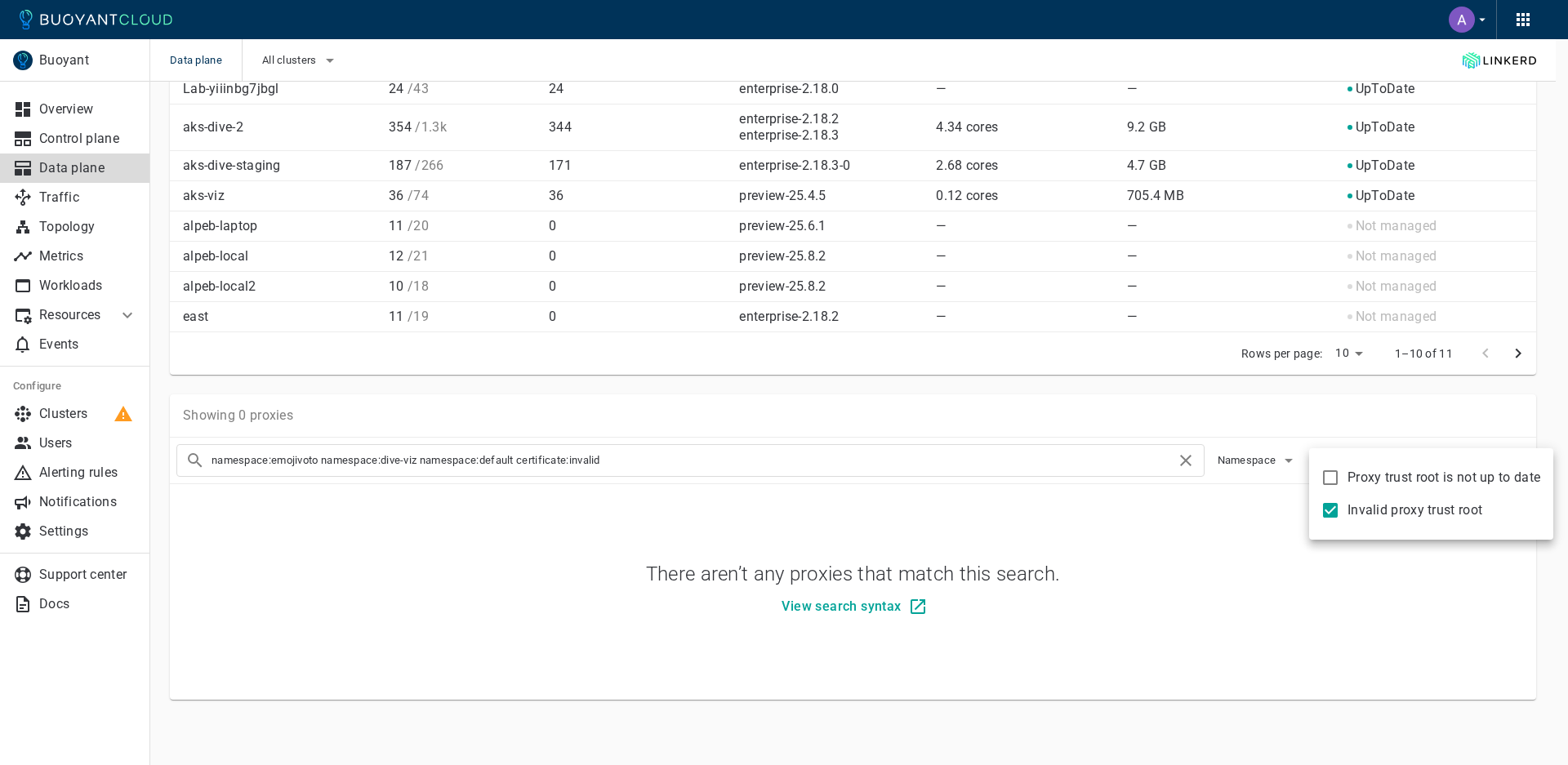
click at [1334, 475] on input "Proxy trust root is not up to date" at bounding box center [1330, 478] width 20 height 20
checkbox input "true"
type input "namespace:emojivoto namespace:dive-viz namespace:default certificate:invalid ce…"
click at [1111, 448] on div at bounding box center [784, 382] width 1568 height 765
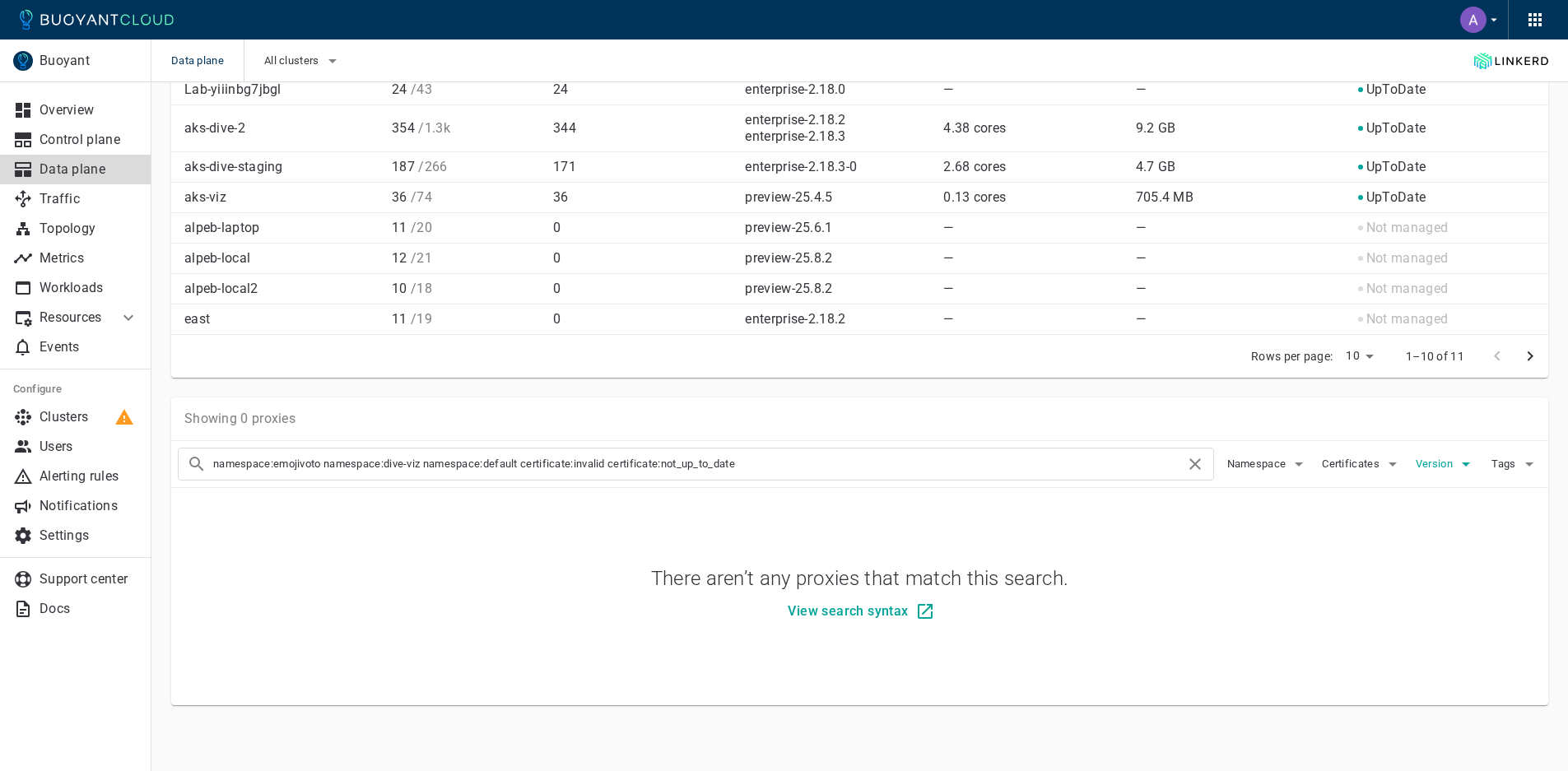
click at [1444, 469] on span "Version" at bounding box center [1436, 464] width 40 height 13
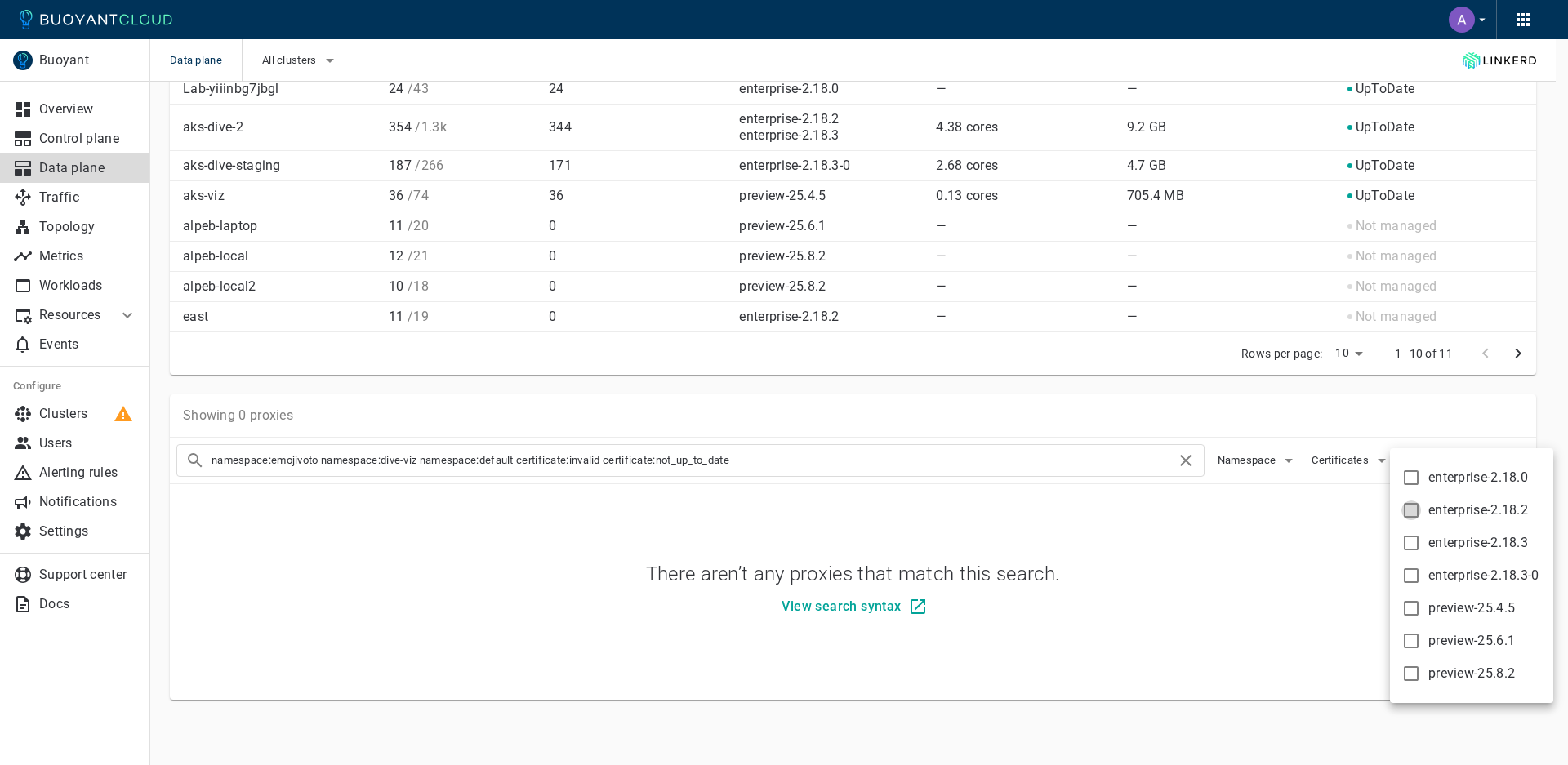
click at [1409, 512] on input "enterprise-2.18.2" at bounding box center [1411, 510] width 20 height 20
checkbox input "true"
type input "namespace:emojivoto namespace:dive-viz namespace:default certificate:invalid ce…"
click at [1419, 558] on label "enterprise-2.18.3" at bounding box center [1461, 543] width 134 height 32
click at [1419, 553] on input "enterprise-2.18.3" at bounding box center [1411, 543] width 20 height 20
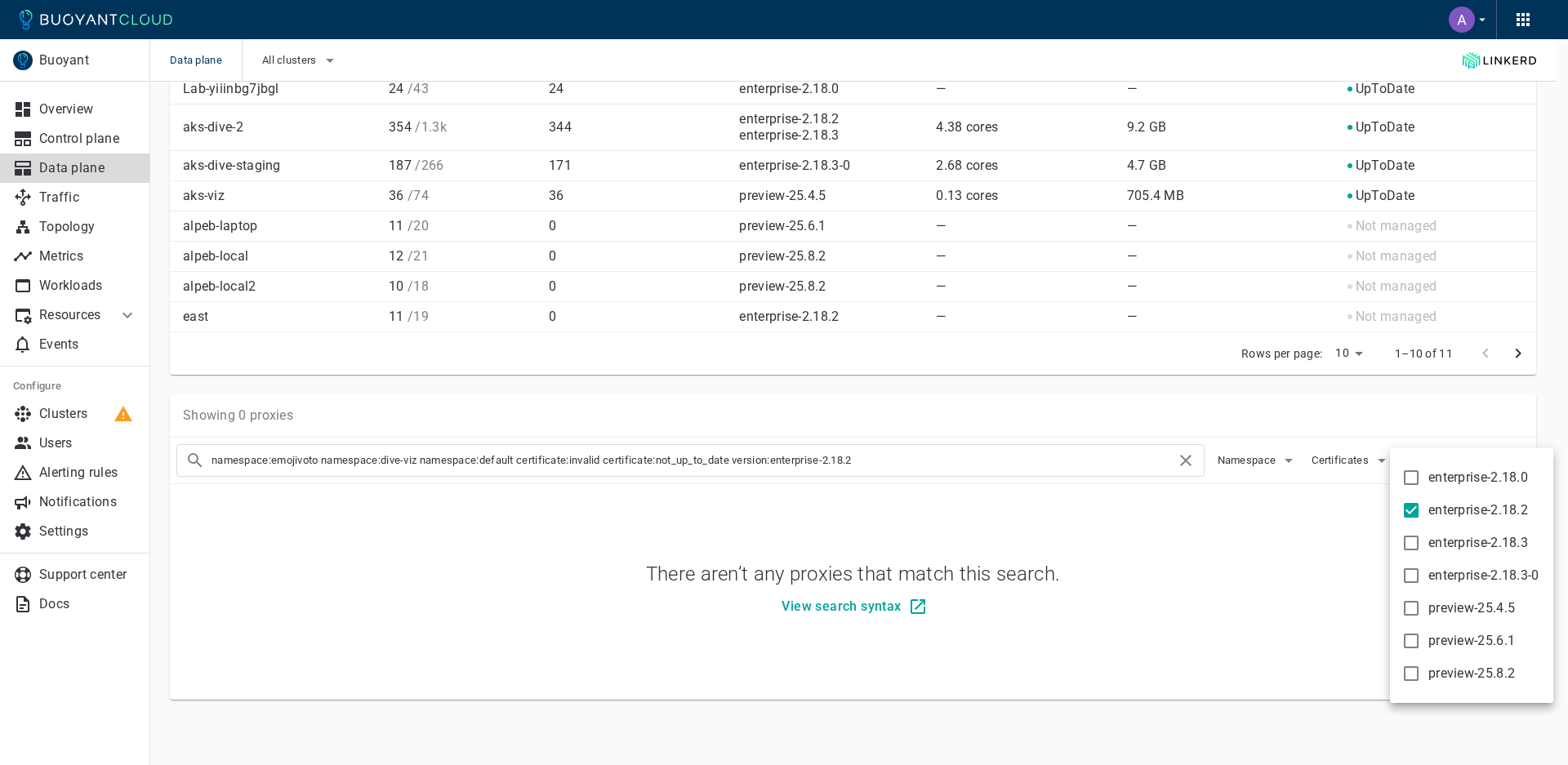
checkbox input "true"
type input "namespace:emojivoto namespace:dive-viz namespace:default certificate:invalid ce…"
click at [1262, 422] on div at bounding box center [784, 382] width 1568 height 765
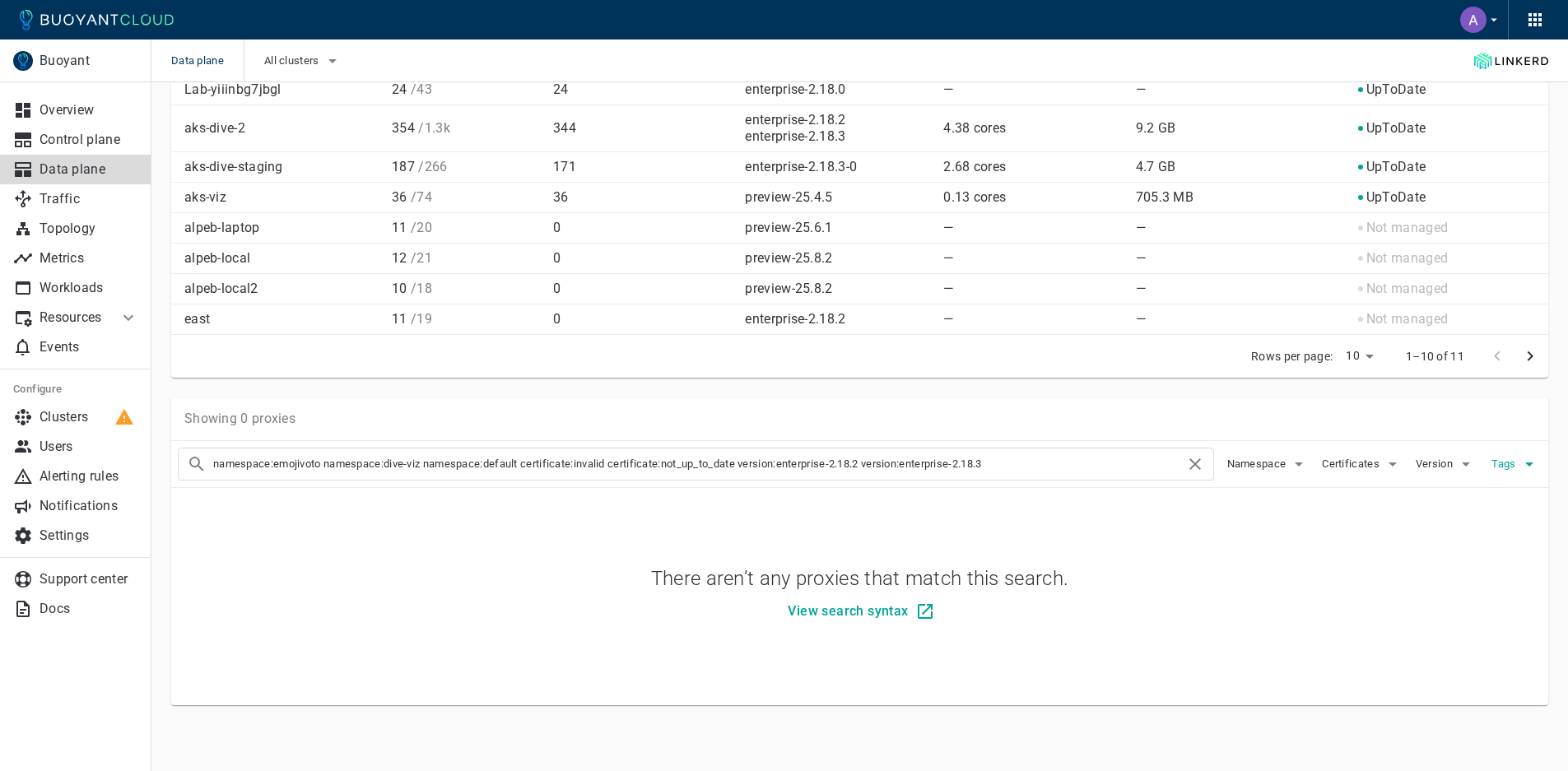
click at [1516, 462] on span "Tags" at bounding box center [1505, 464] width 27 height 13
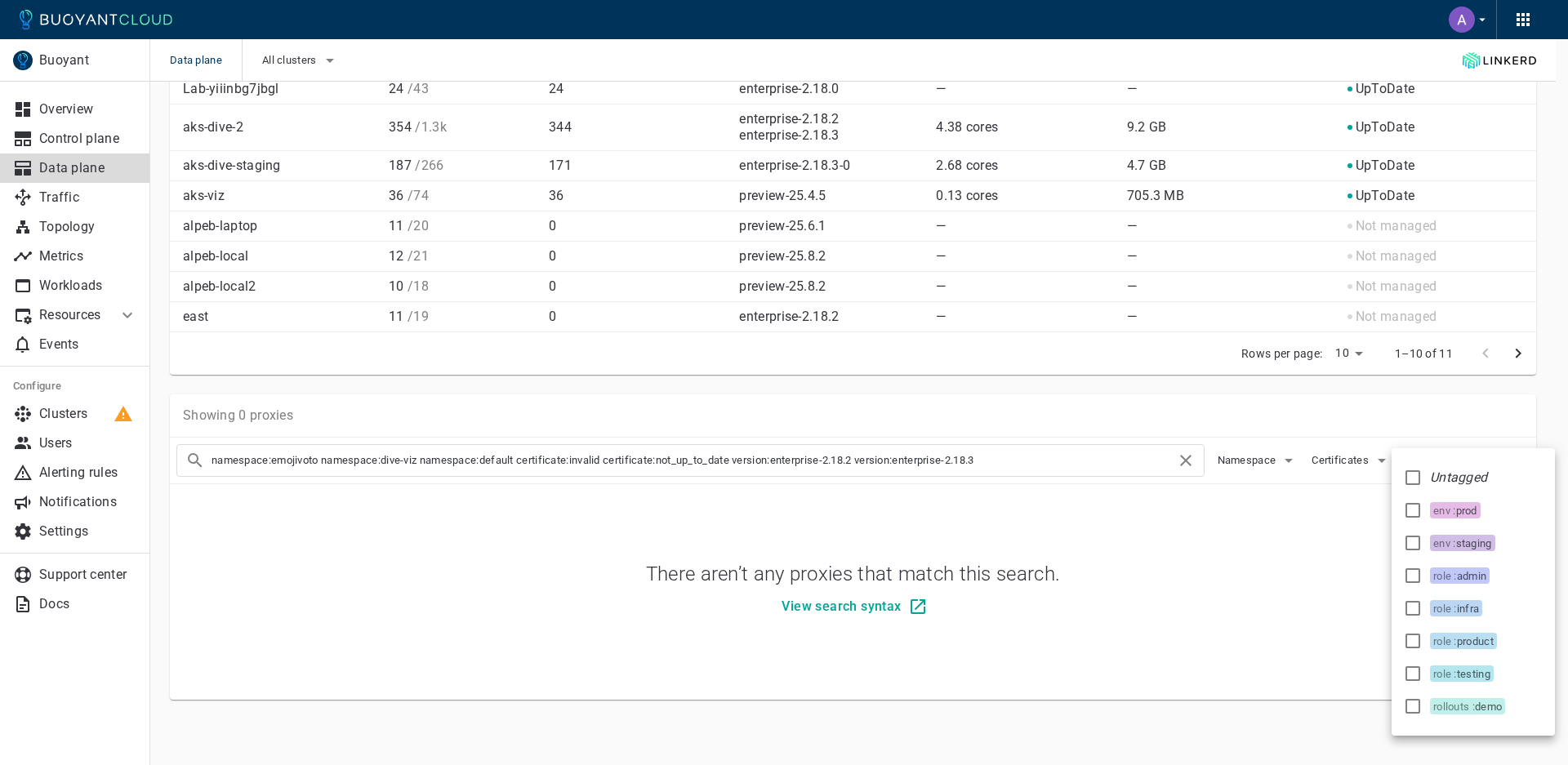
click at [1412, 571] on input "role : admin" at bounding box center [1413, 576] width 20 height 20
checkbox input "true"
type input "namespace:emojivoto namespace:dive-viz namespace:default certificate:invalid ce…"
click at [1416, 608] on input "role : infra" at bounding box center [1413, 608] width 20 height 20
checkbox input "true"
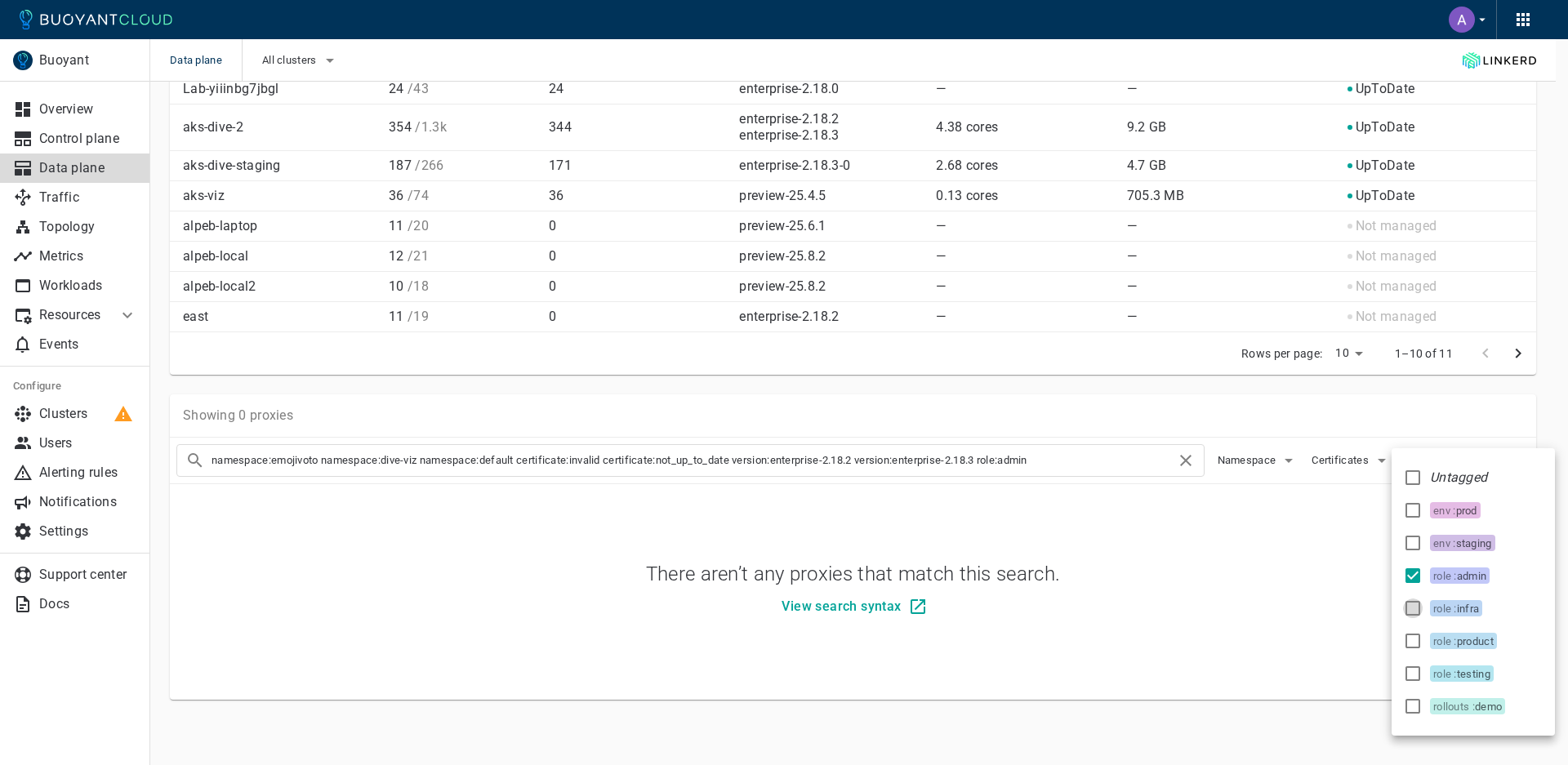
type input "namespace:emojivoto namespace:dive-viz namespace:default certificate:invalid ce…"
click at [1194, 420] on div at bounding box center [784, 382] width 1568 height 765
